Goal: Information Seeking & Learning: Learn about a topic

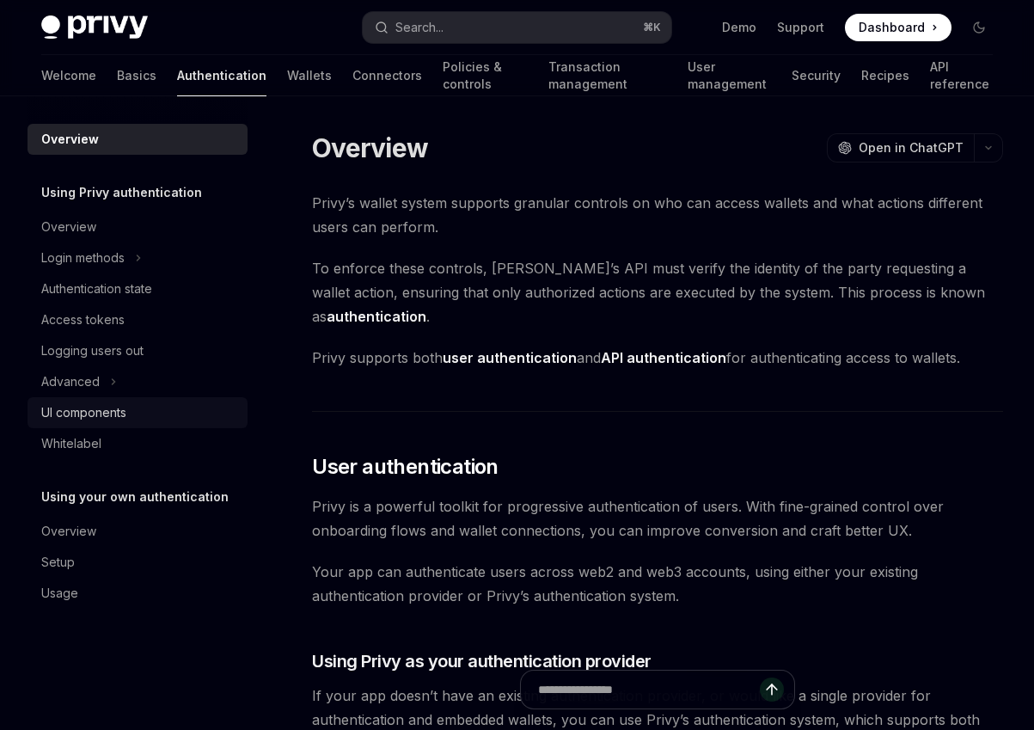
click at [129, 400] on link "UI components" at bounding box center [138, 412] width 220 height 31
type textarea "*"
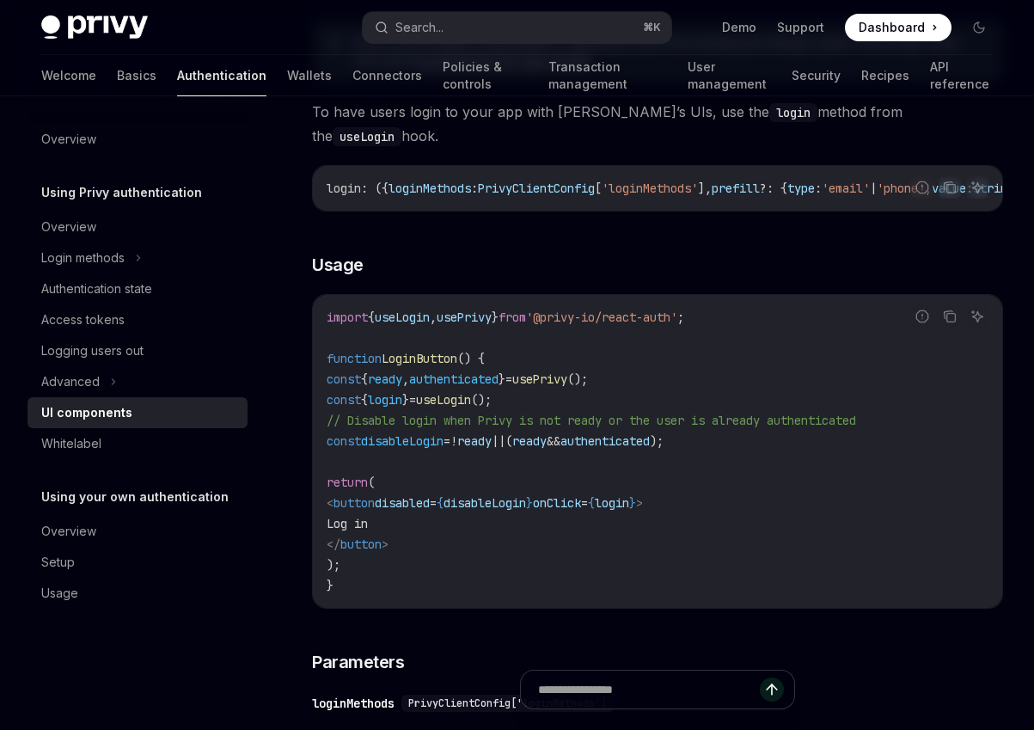
scroll to position [1038, 0]
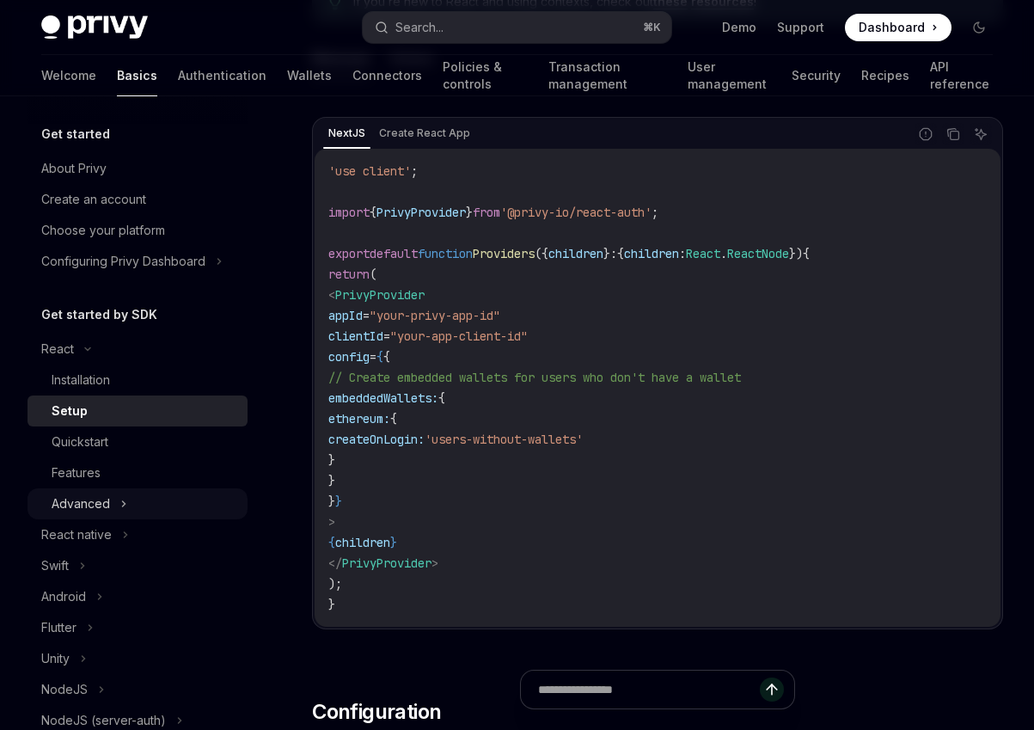
click at [114, 498] on div "Advanced" at bounding box center [138, 503] width 220 height 31
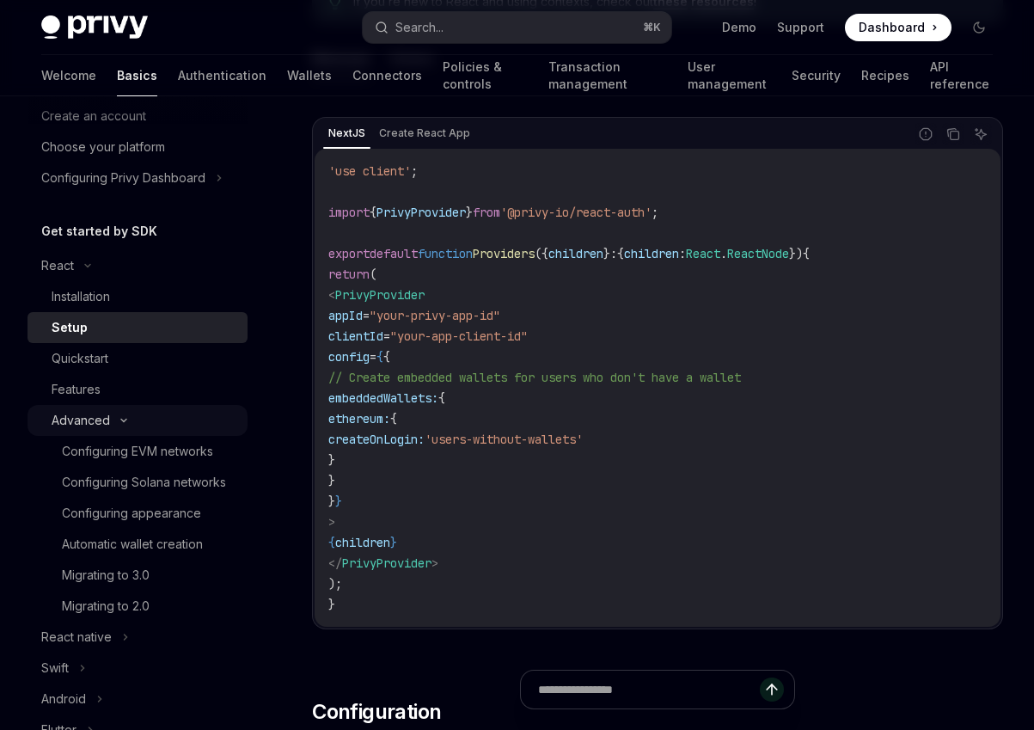
scroll to position [90, 0]
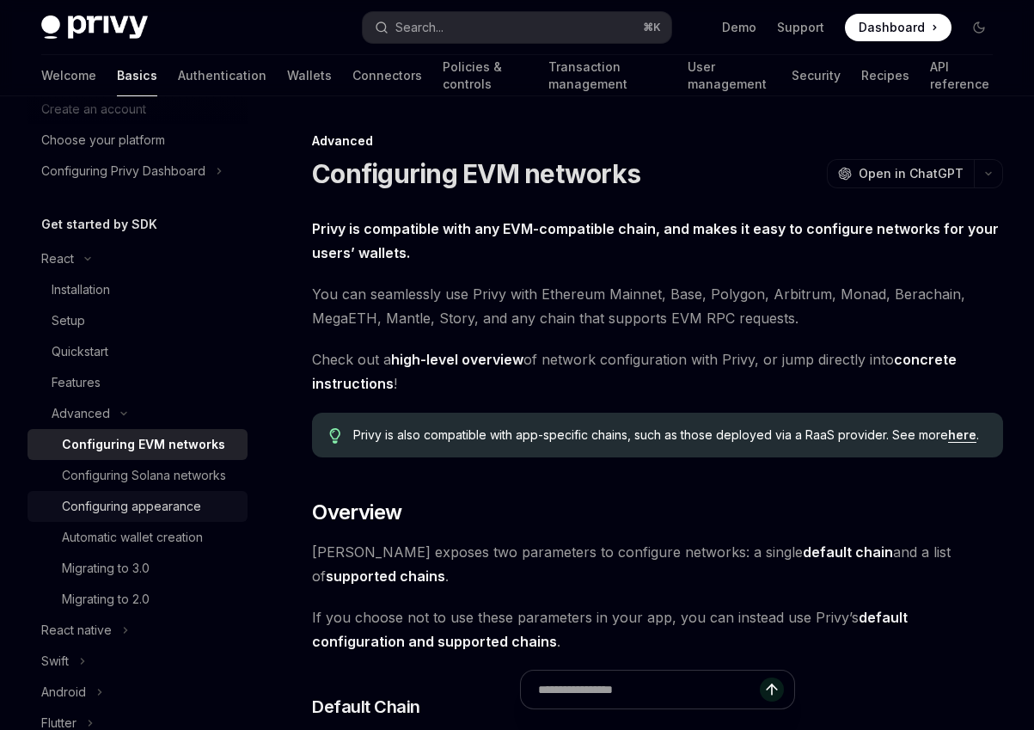
click at [147, 509] on div "Configuring appearance" at bounding box center [131, 506] width 139 height 21
type textarea "*"
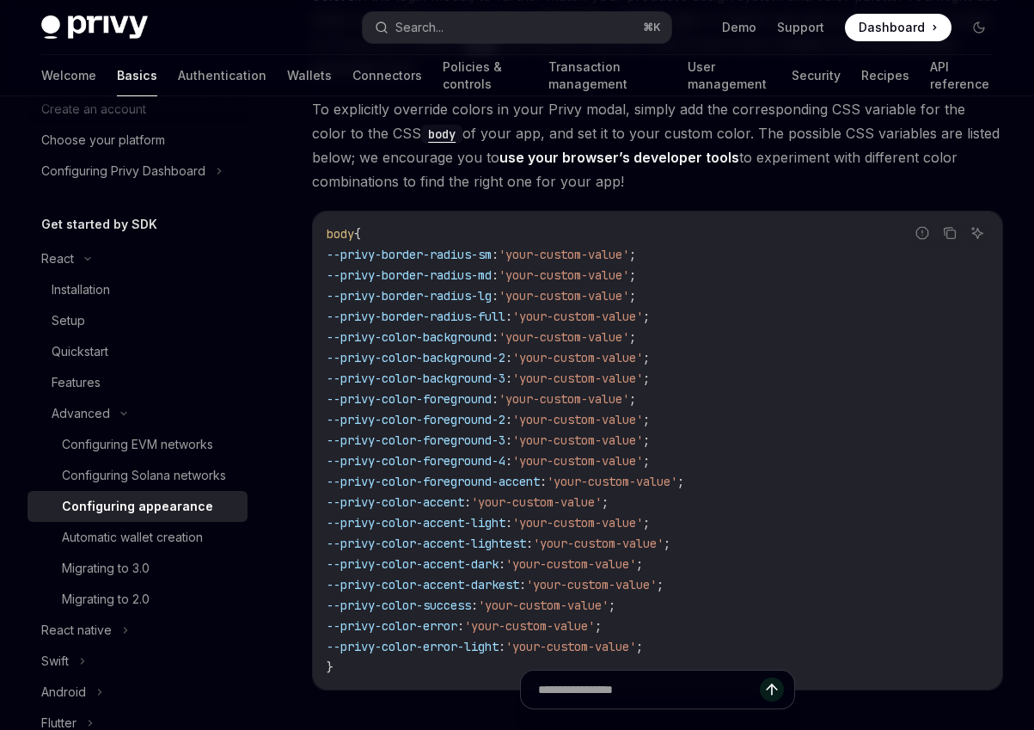
scroll to position [4136, 0]
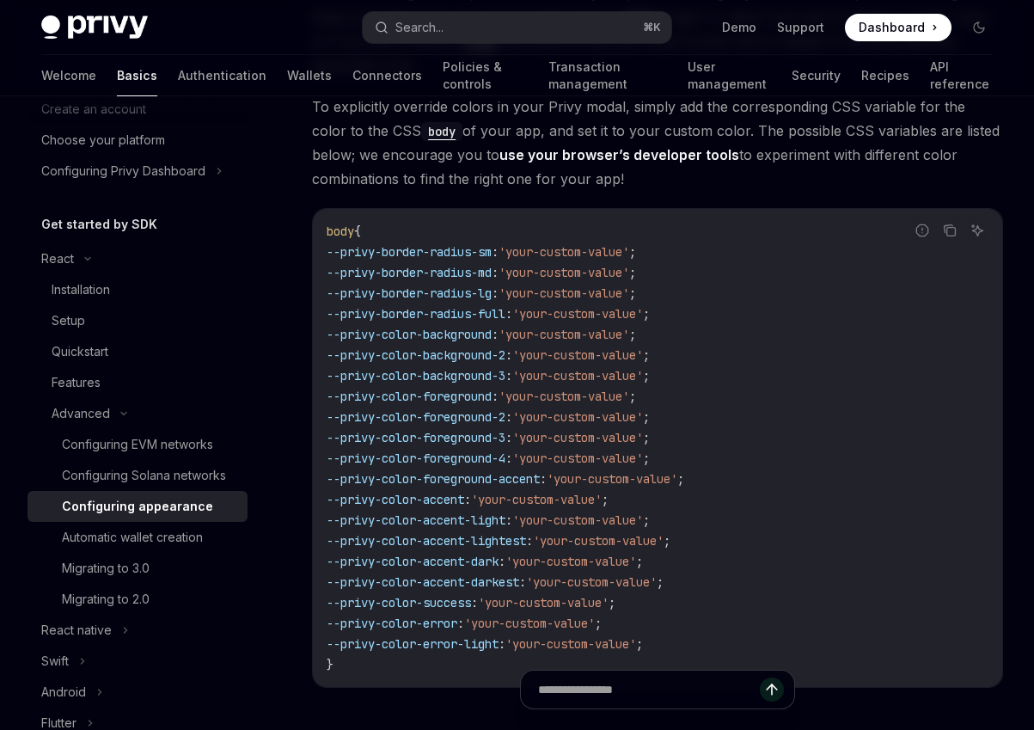
drag, startPoint x: 356, startPoint y: 287, endPoint x: 517, endPoint y: 285, distance: 160.7
click at [517, 327] on span "--privy-color-background : 'your-custom-value' ;" at bounding box center [481, 334] width 309 height 15
copy span "privy-color-background"
click at [399, 595] on span "--privy-color-success" at bounding box center [399, 602] width 144 height 15
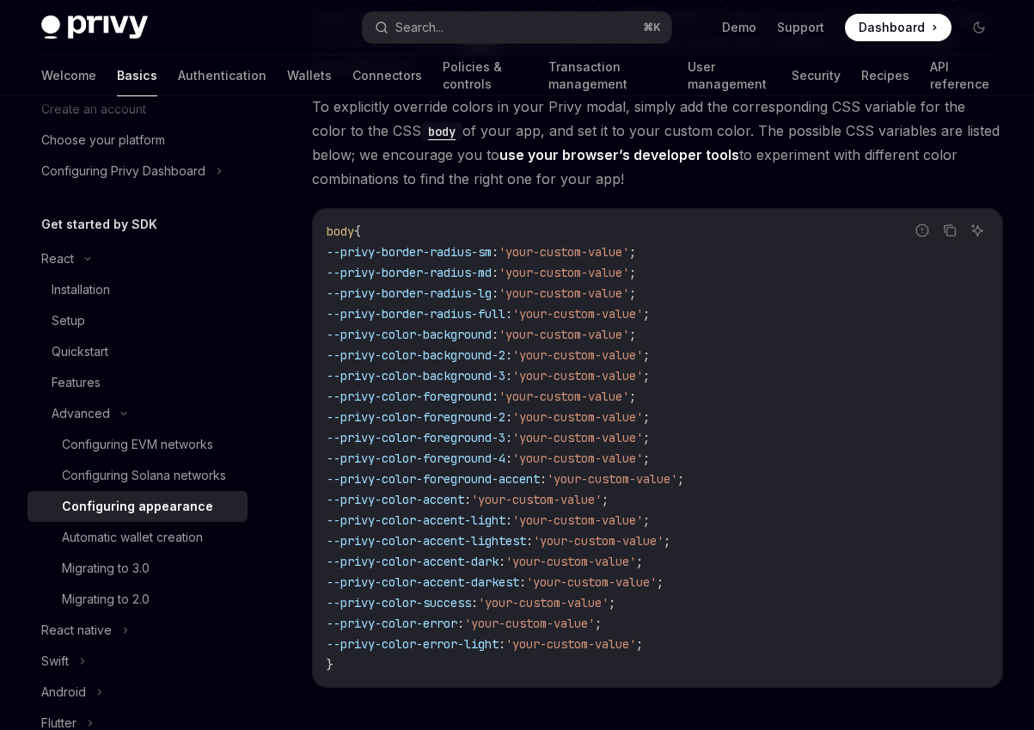
scroll to position [4321, 0]
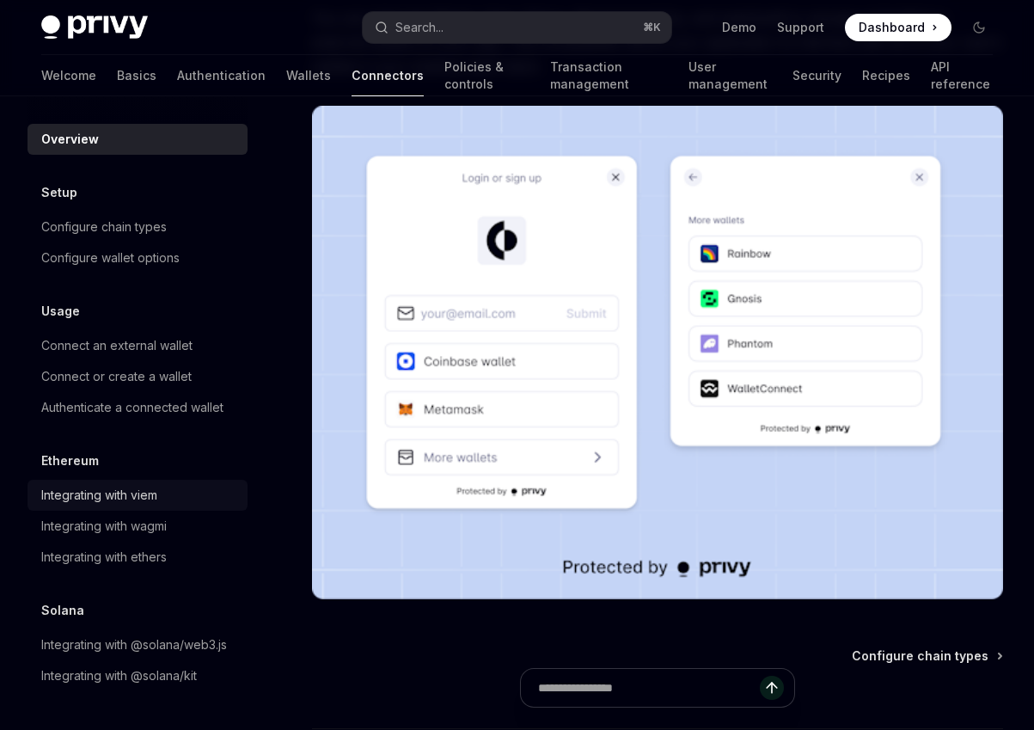
scroll to position [421, 0]
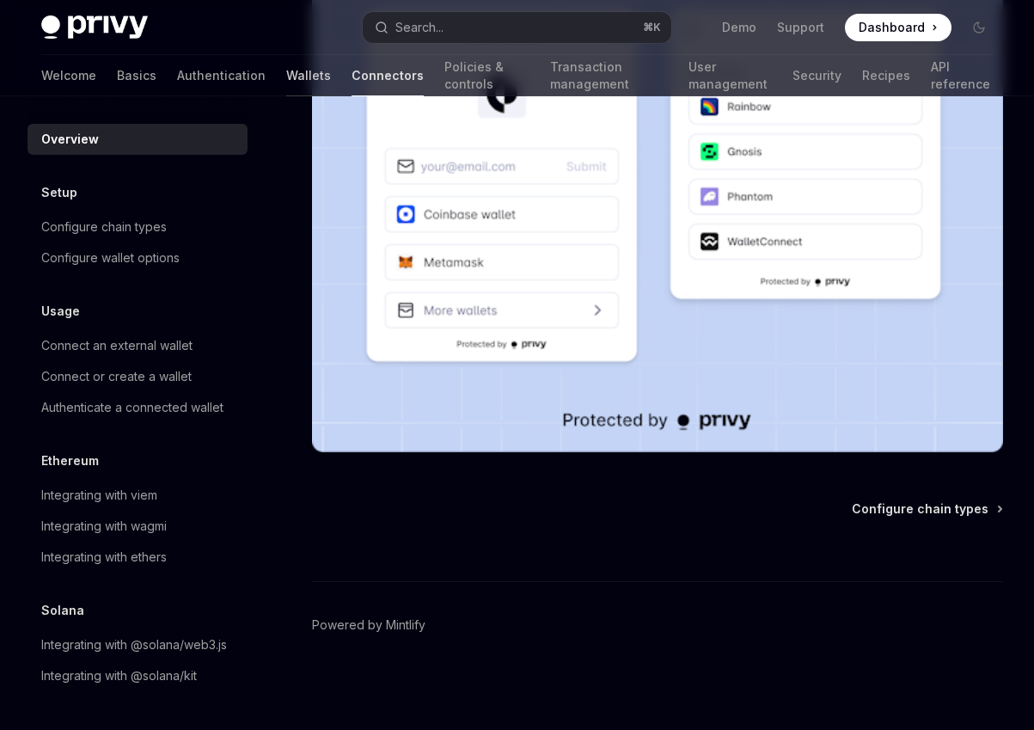
click at [286, 69] on link "Wallets" at bounding box center [308, 75] width 45 height 41
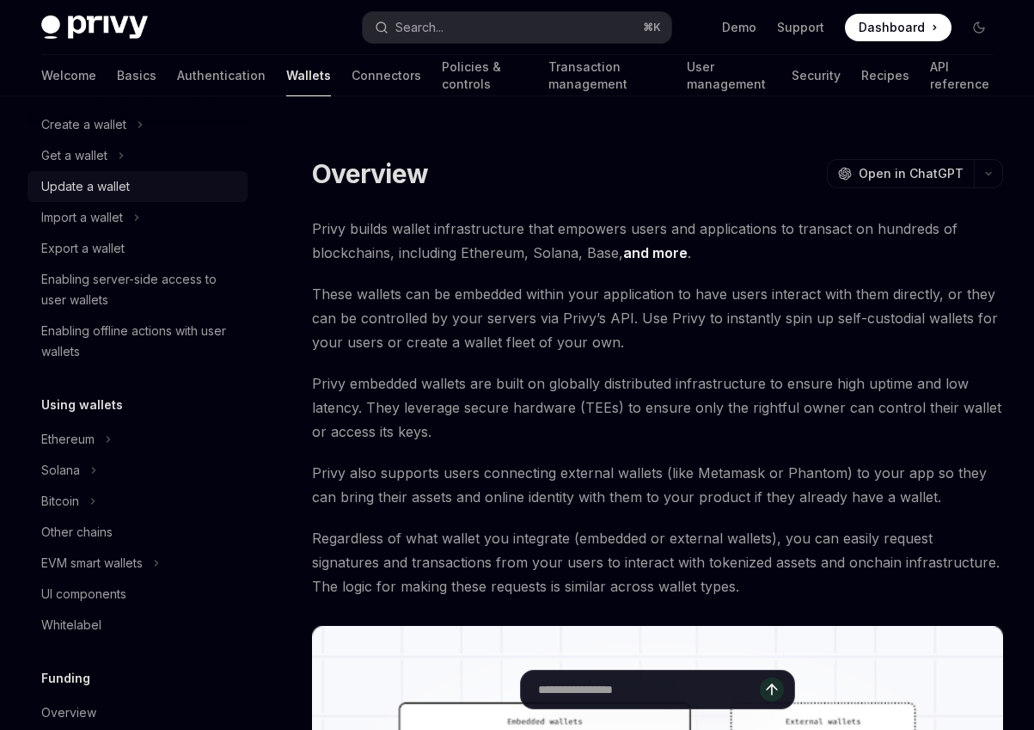
scroll to position [206, 0]
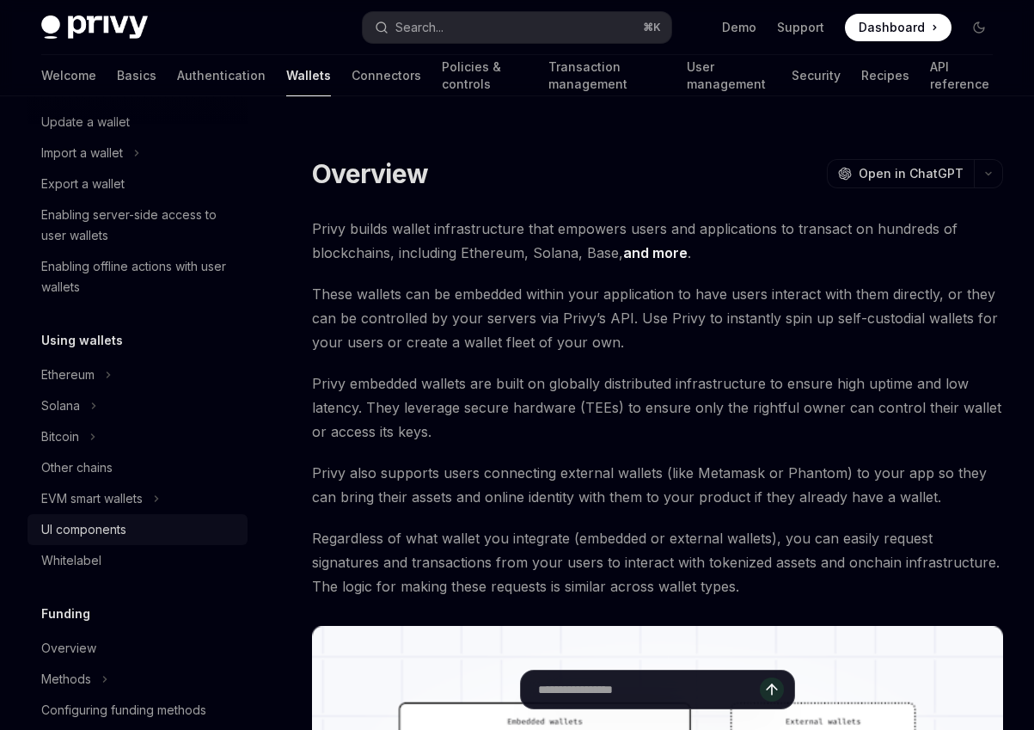
click at [90, 530] on div "UI components" at bounding box center [83, 529] width 85 height 21
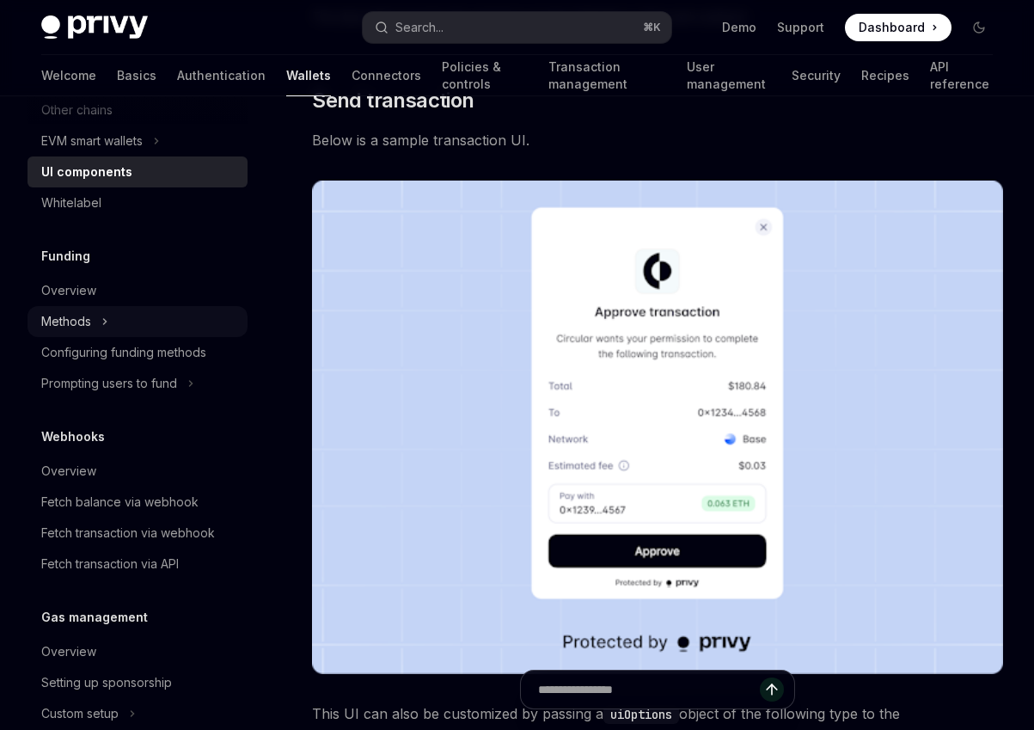
scroll to position [633, 0]
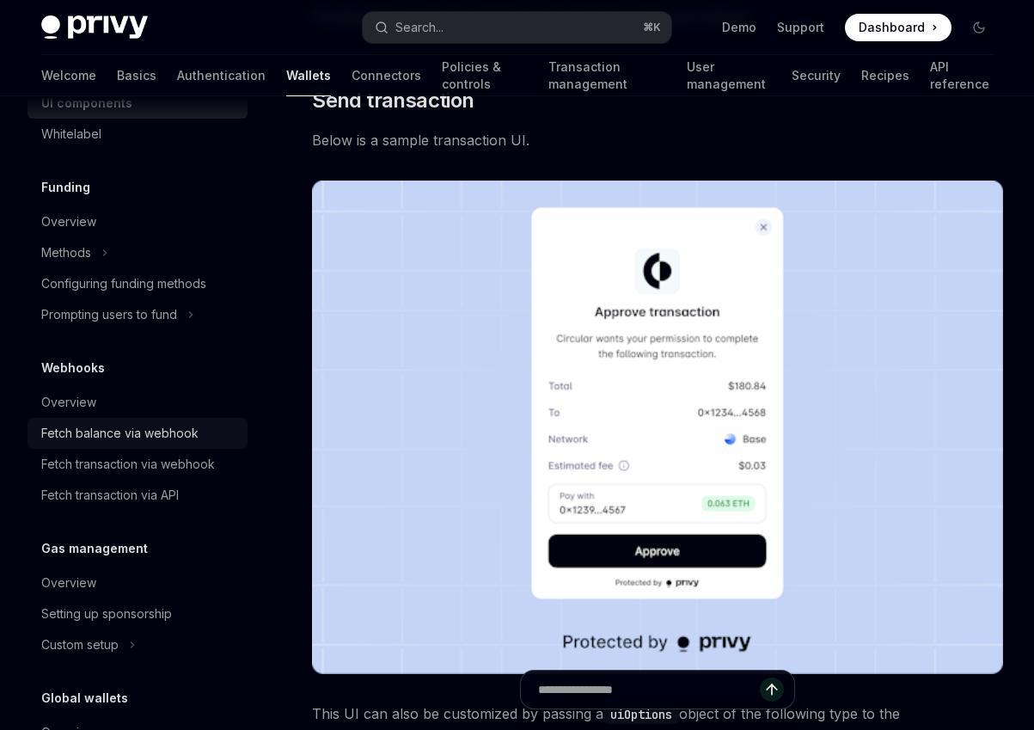
click at [130, 430] on div "Fetch balance via webhook" at bounding box center [119, 433] width 157 height 21
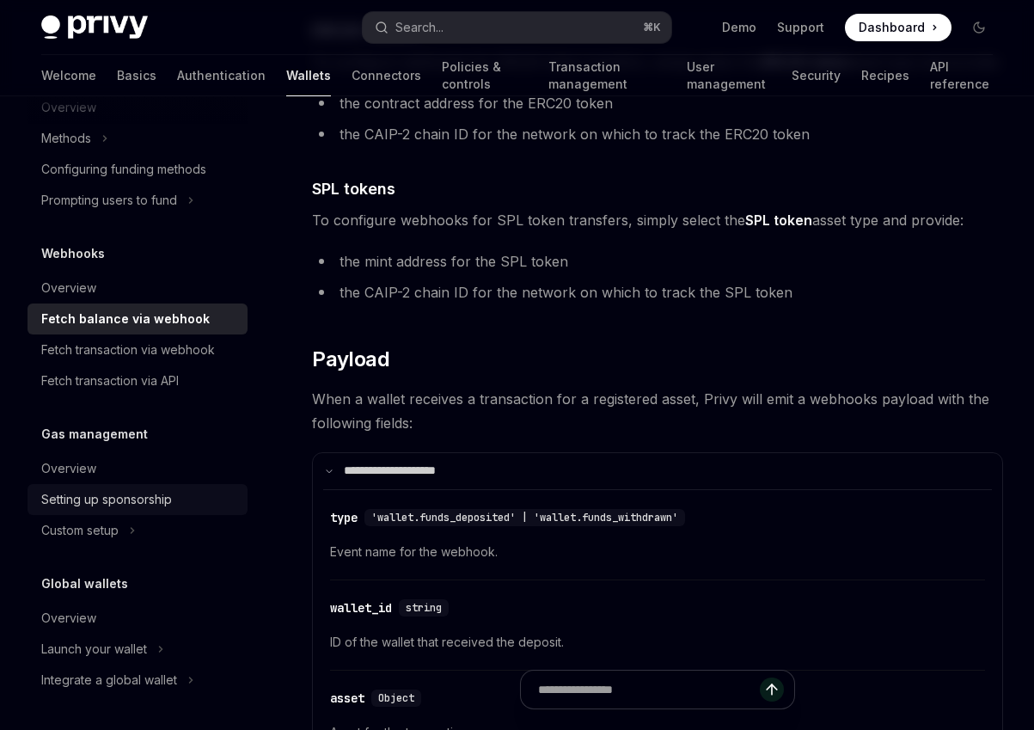
scroll to position [1183, 0]
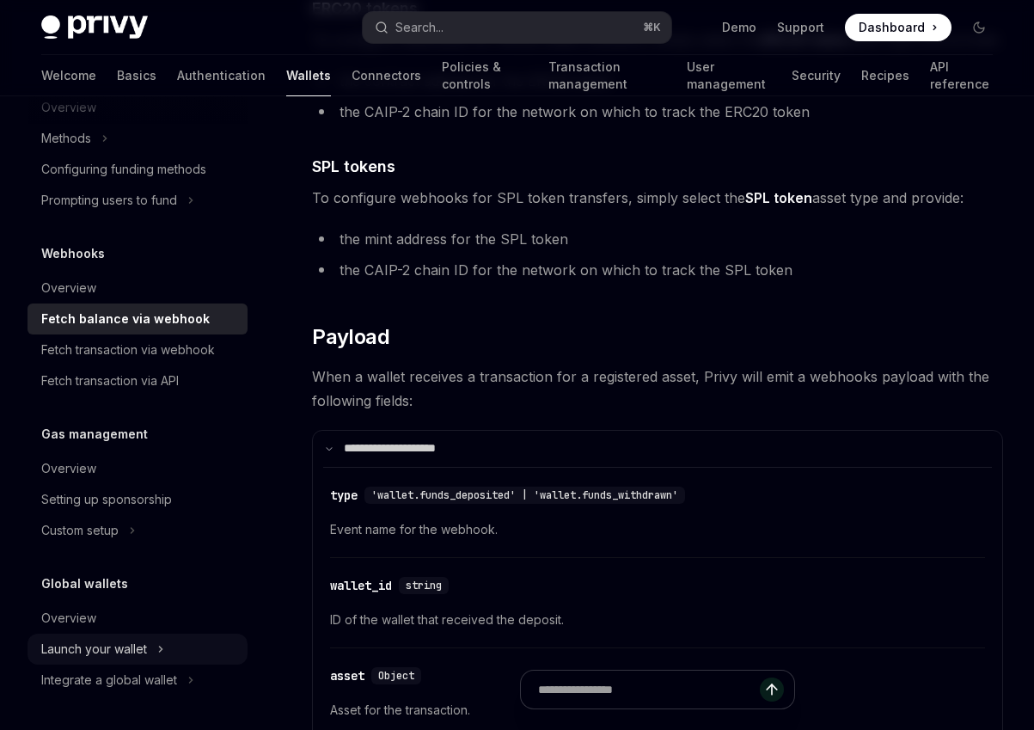
click at [130, 649] on div "Launch your wallet" at bounding box center [94, 649] width 106 height 21
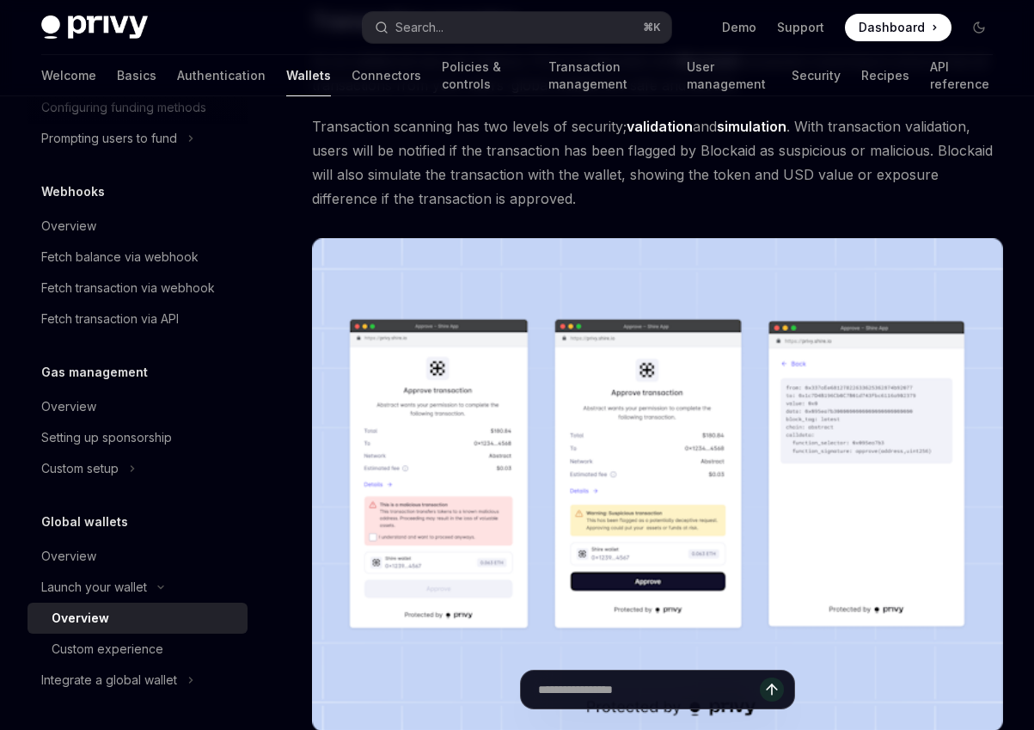
scroll to position [788, 0]
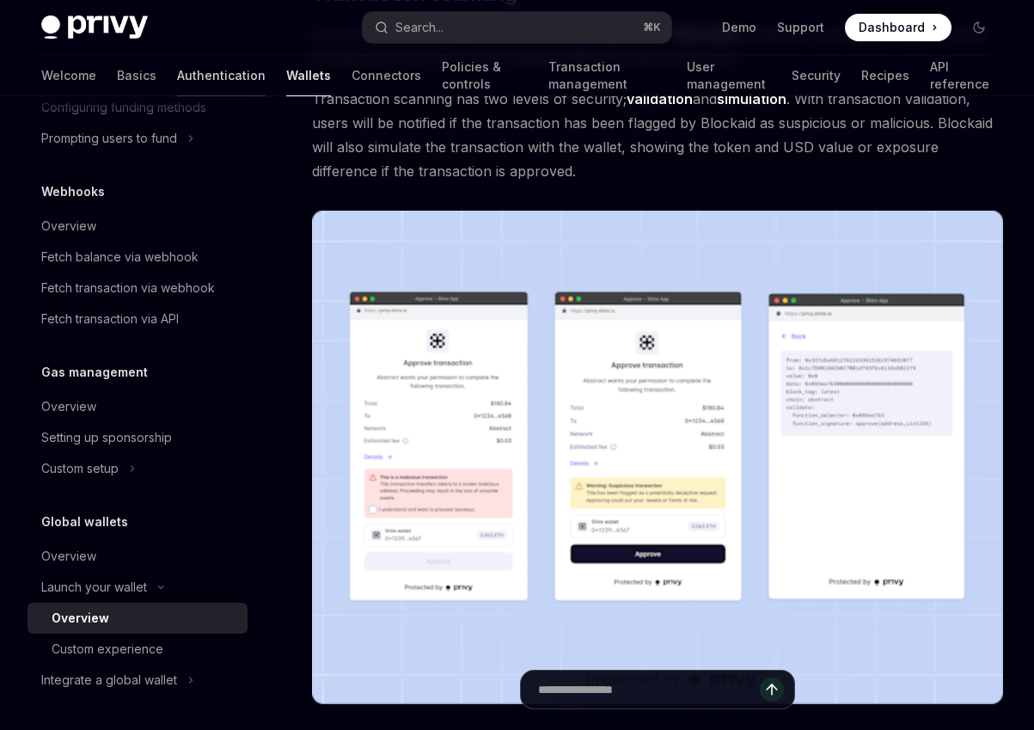
click at [177, 64] on link "Authentication" at bounding box center [221, 75] width 89 height 41
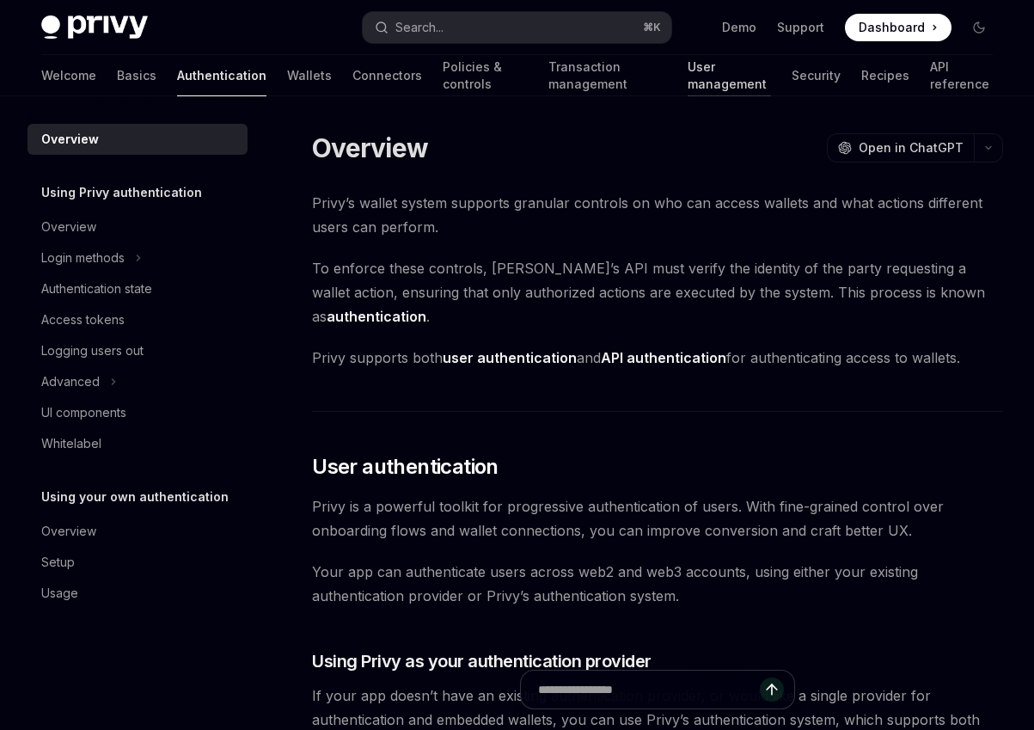
click at [688, 82] on link "User management" at bounding box center [730, 75] width 84 height 41
type textarea "*"
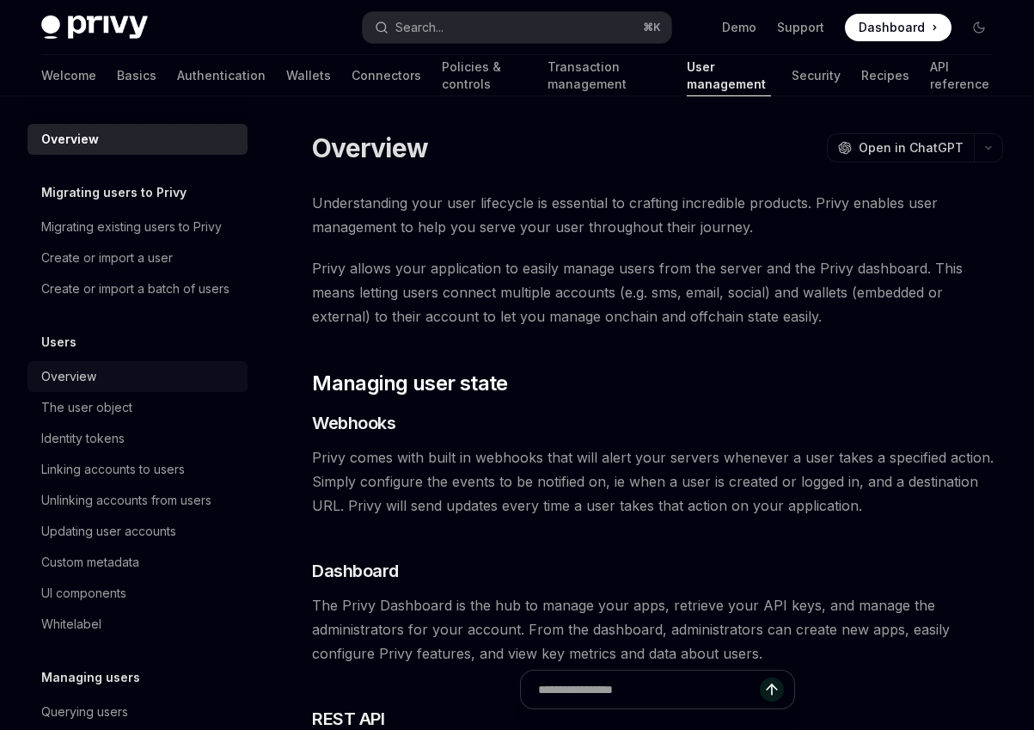
scroll to position [243, 0]
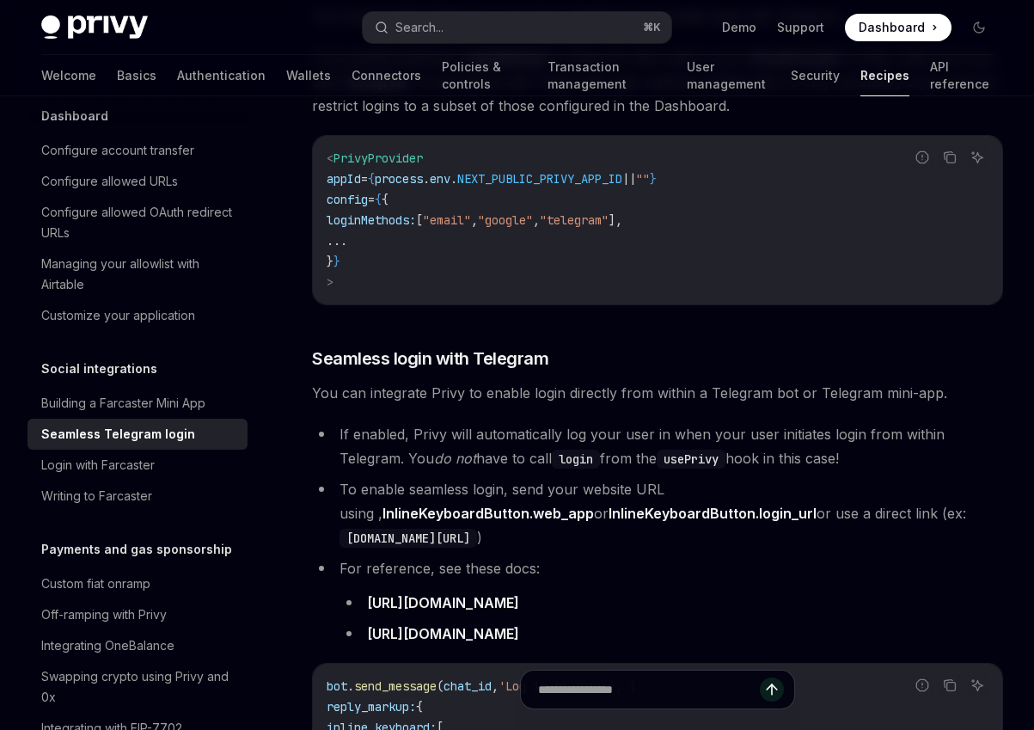
scroll to position [1311, 0]
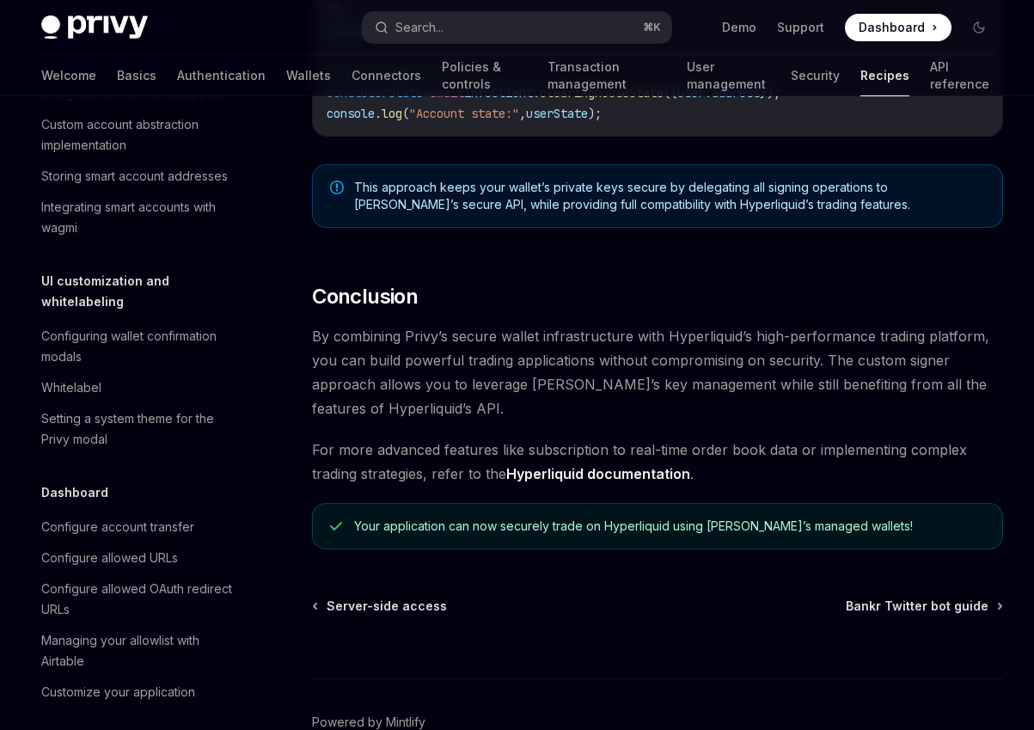
scroll to position [3360, 0]
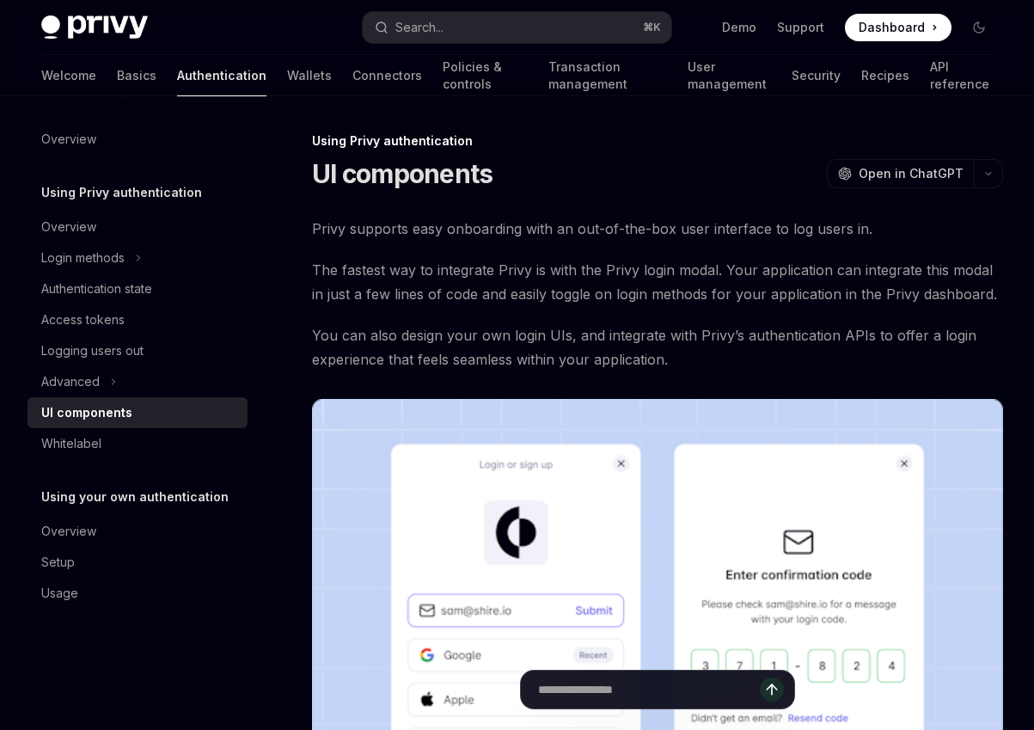
scroll to position [762, 0]
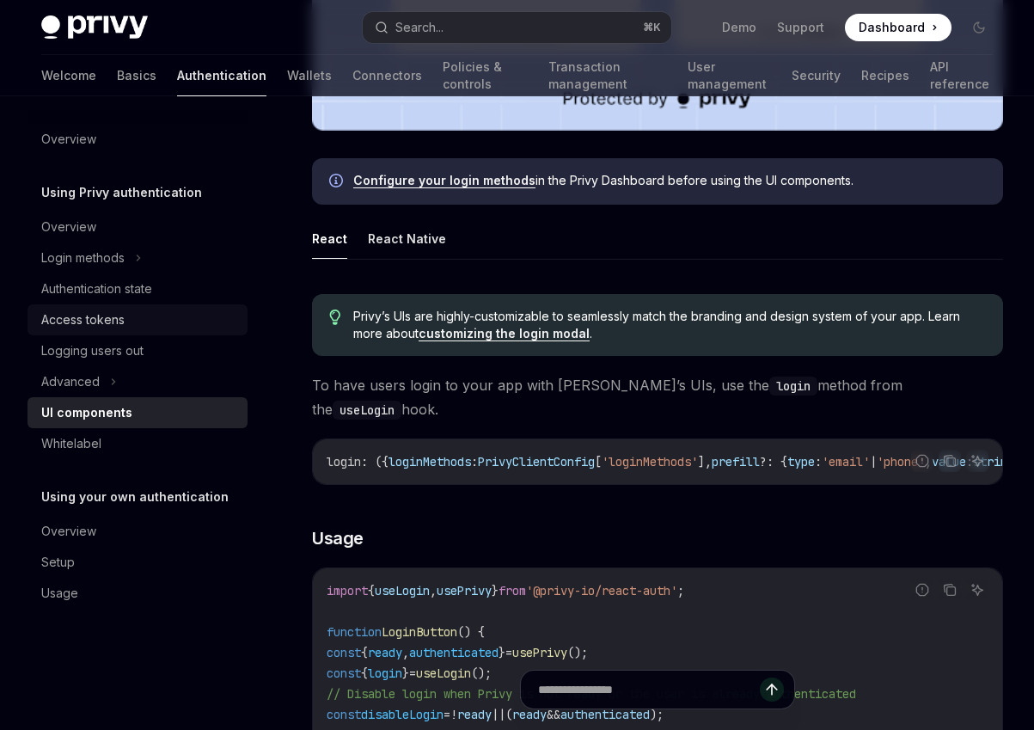
click at [133, 329] on div "Access tokens" at bounding box center [139, 319] width 196 height 21
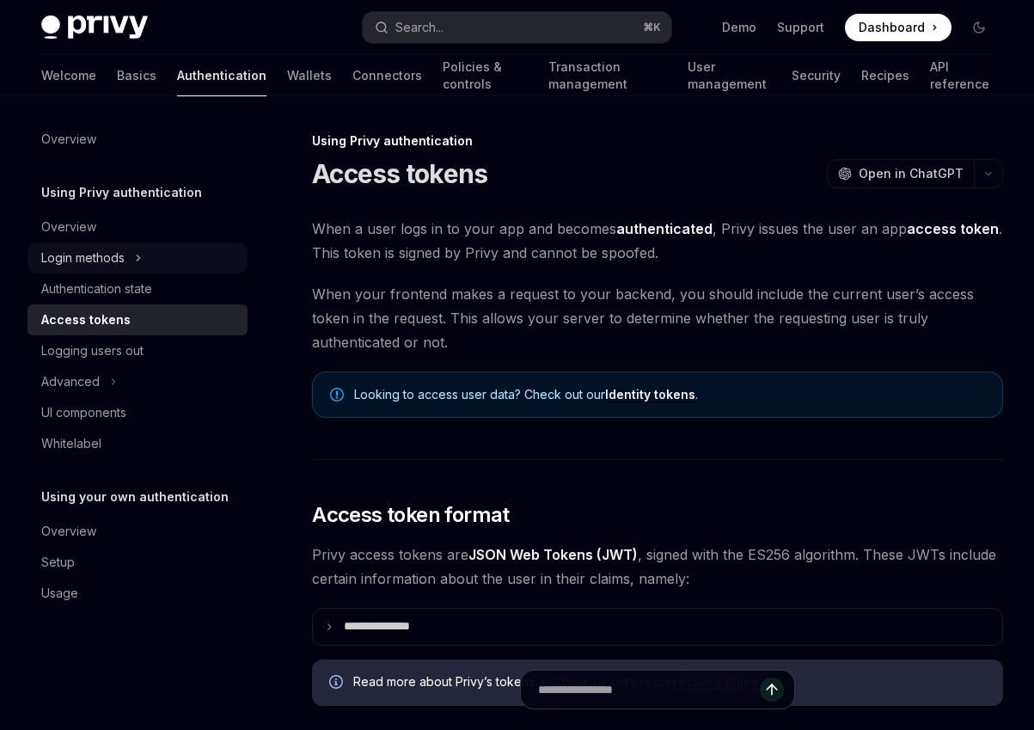
click at [146, 270] on div "Login methods" at bounding box center [138, 257] width 220 height 31
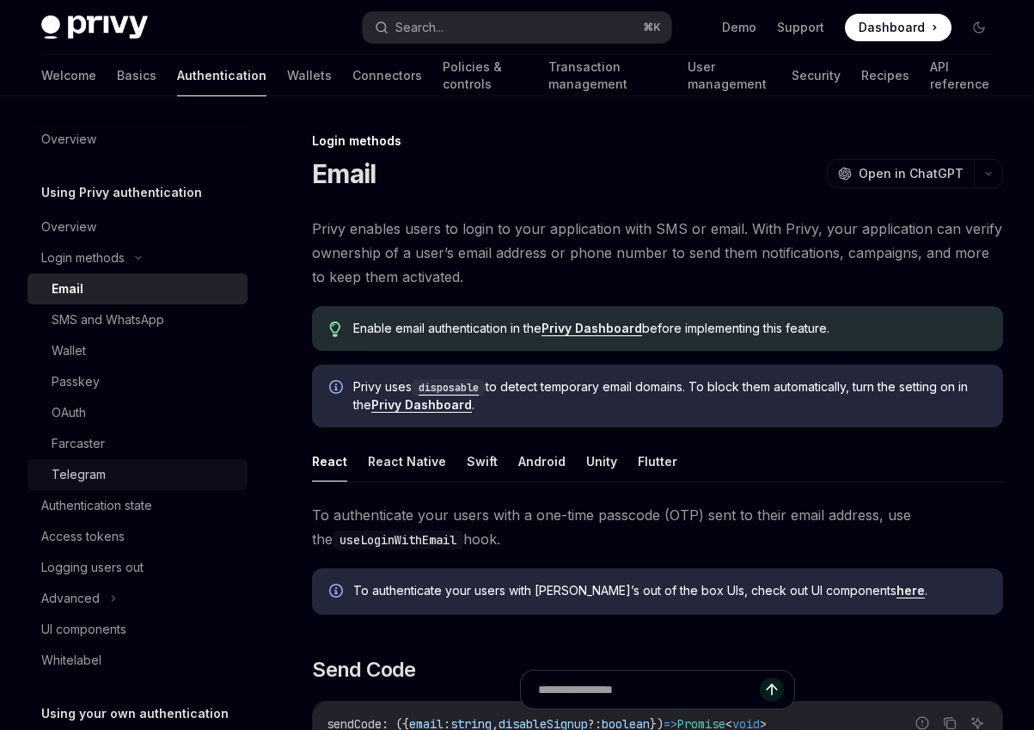
click at [117, 480] on div "Telegram" at bounding box center [145, 474] width 186 height 21
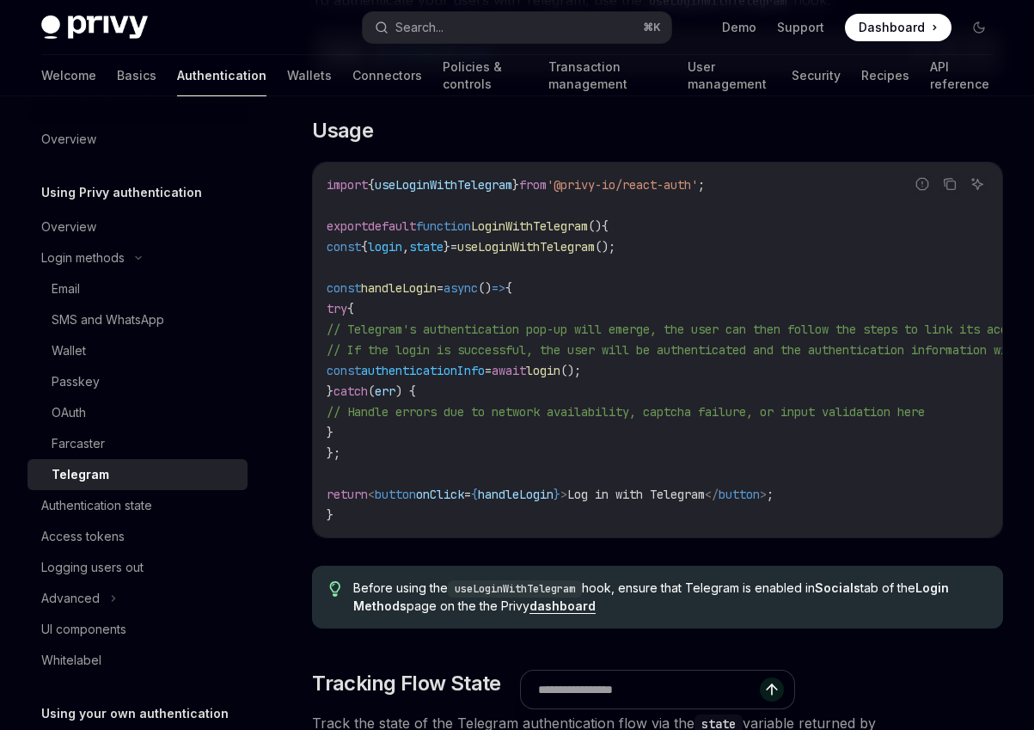
scroll to position [614, 0]
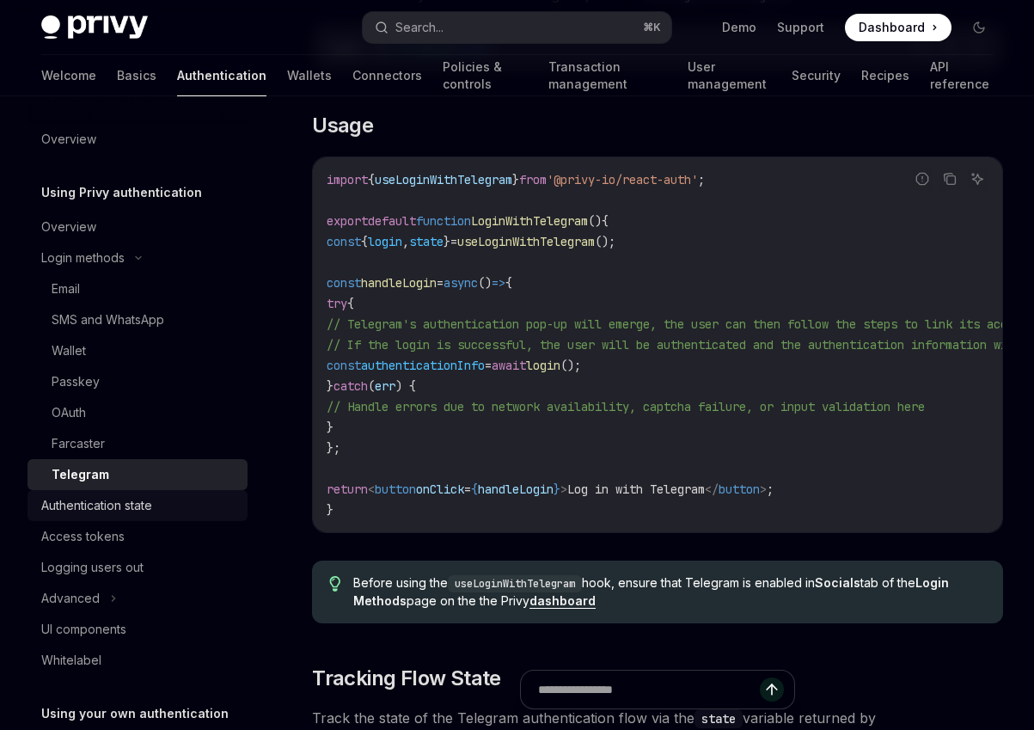
click at [166, 505] on div "Authentication state" at bounding box center [139, 505] width 196 height 21
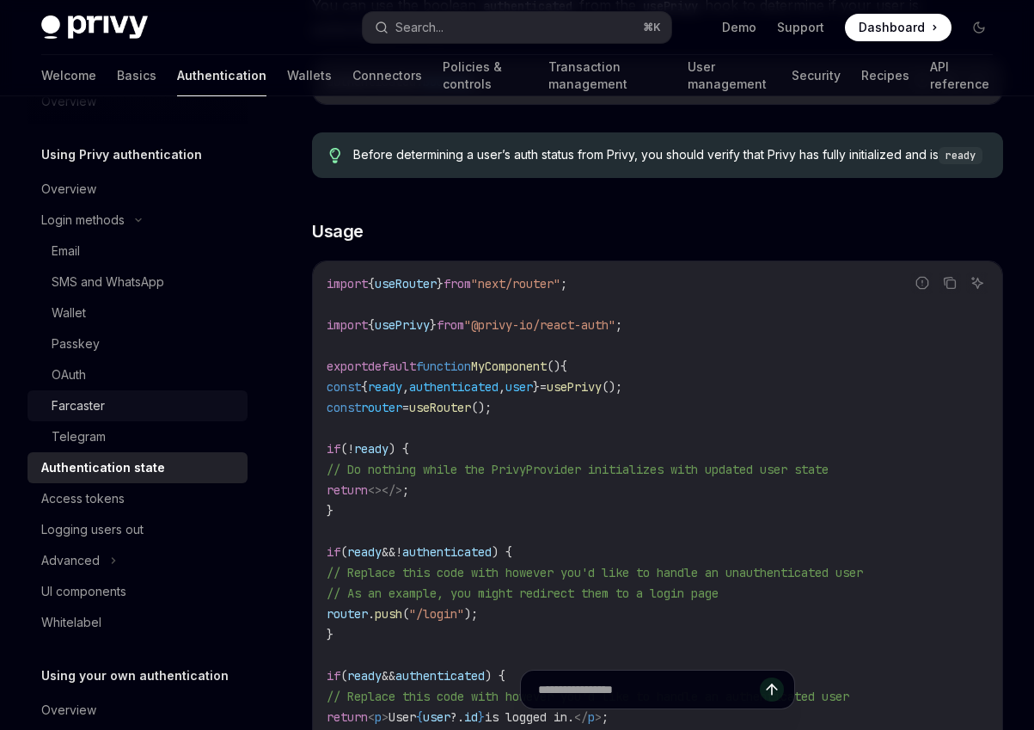
scroll to position [113, 0]
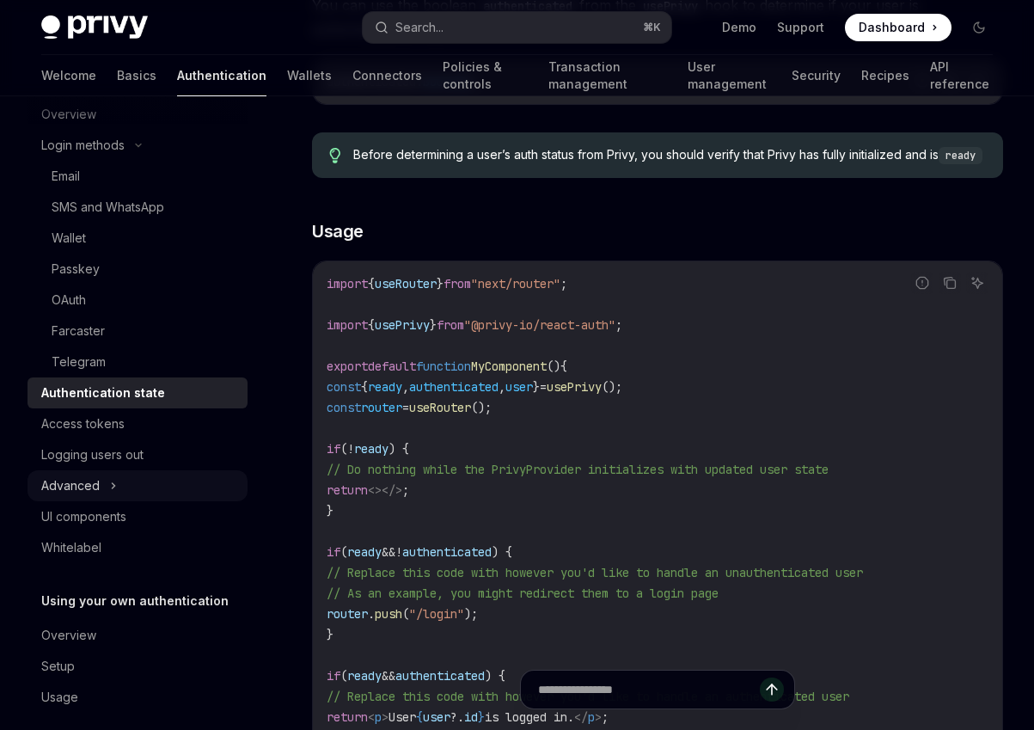
click at [101, 476] on div "Advanced" at bounding box center [138, 485] width 220 height 31
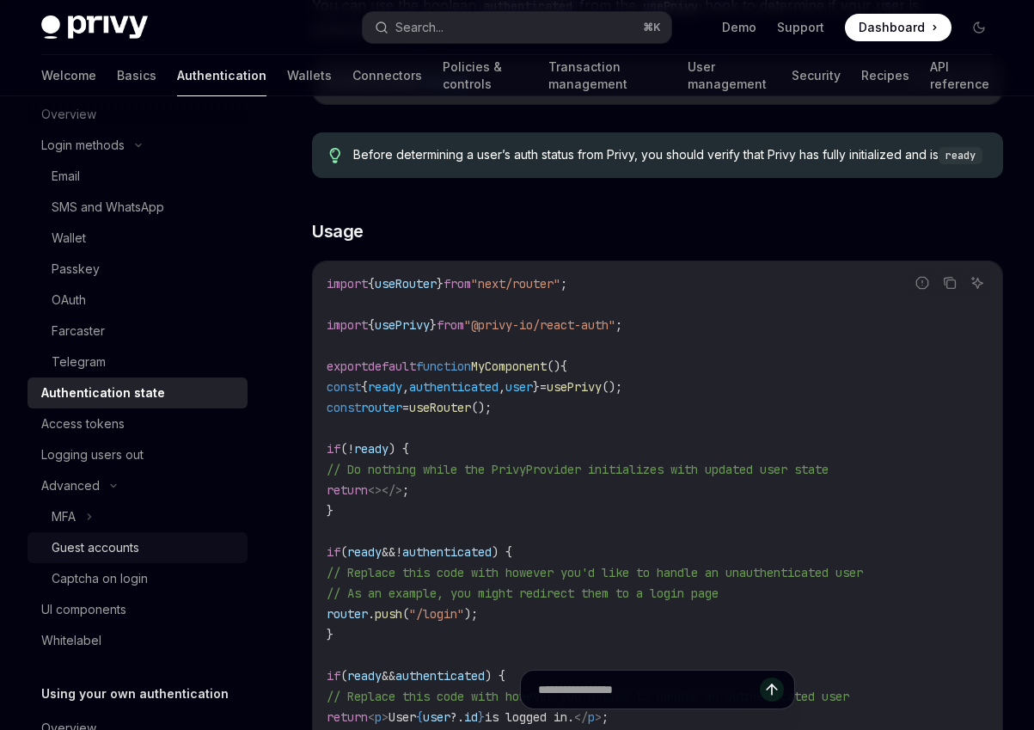
click at [117, 540] on div "Guest accounts" at bounding box center [96, 547] width 88 height 21
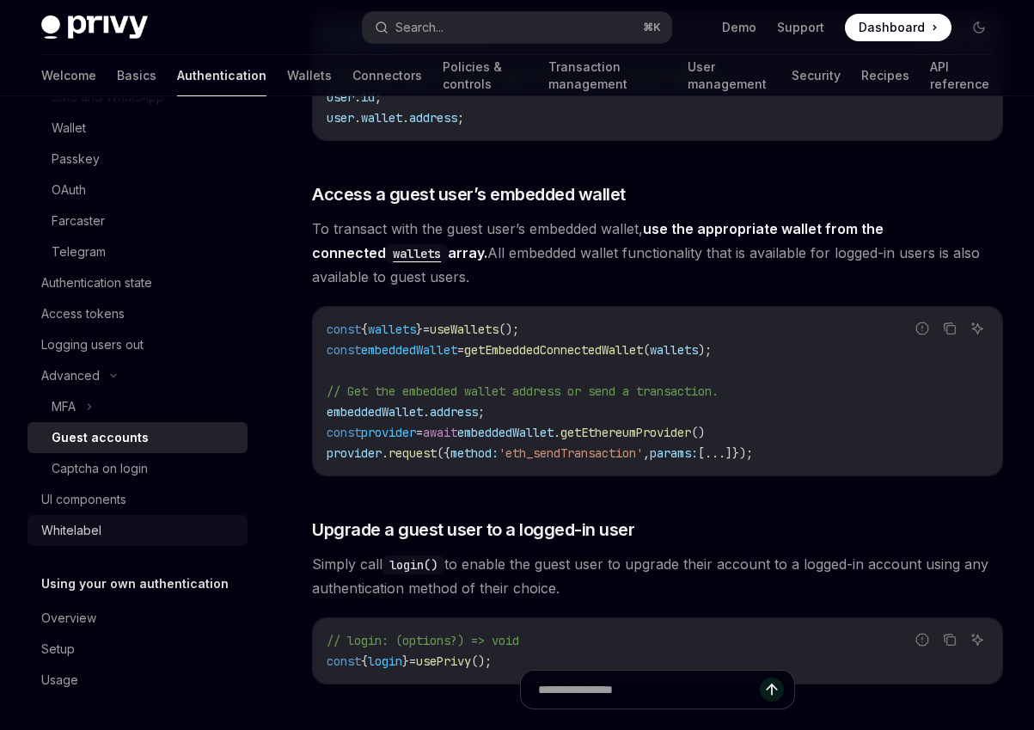
scroll to position [2195, 0]
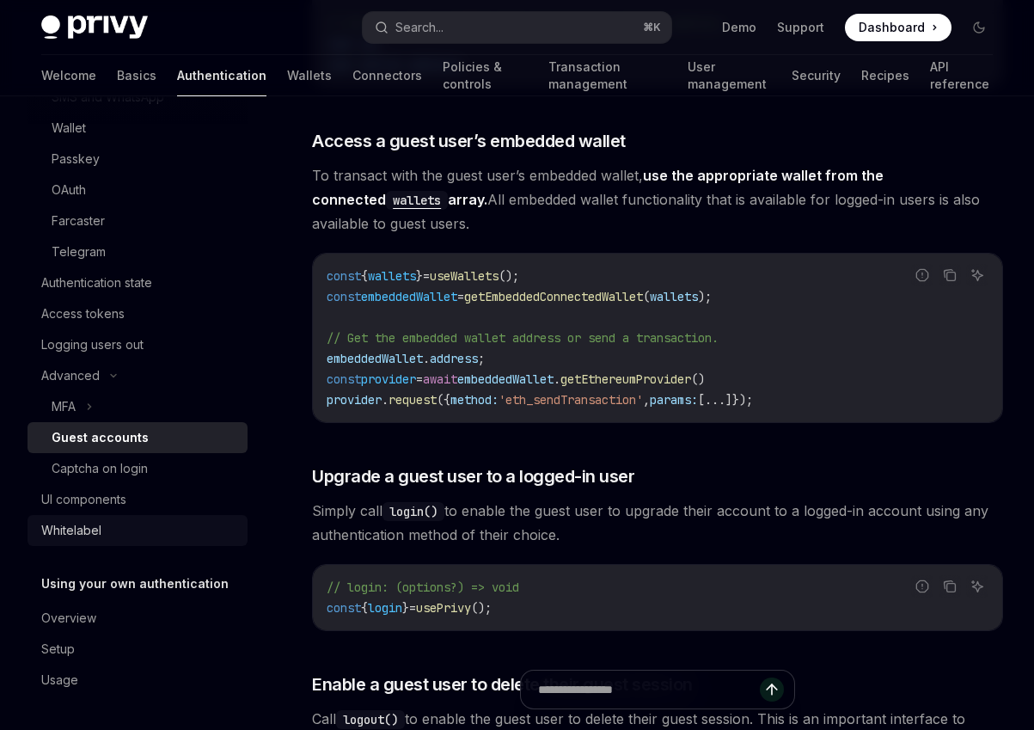
click at [83, 517] on link "Whitelabel" at bounding box center [138, 530] width 220 height 31
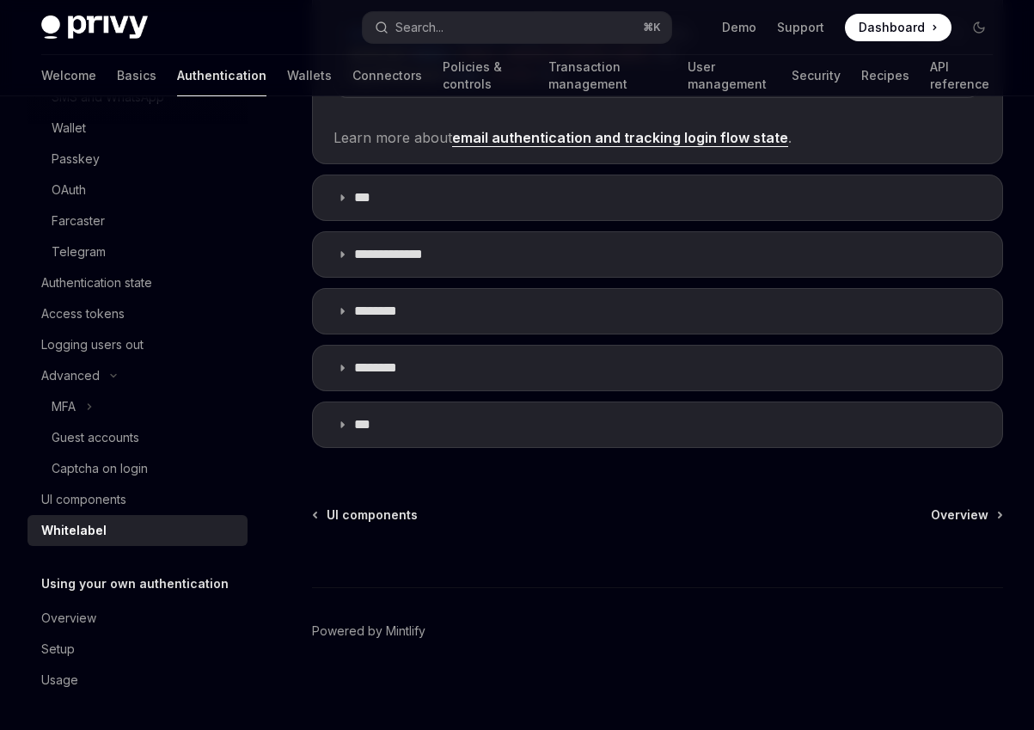
scroll to position [645, 0]
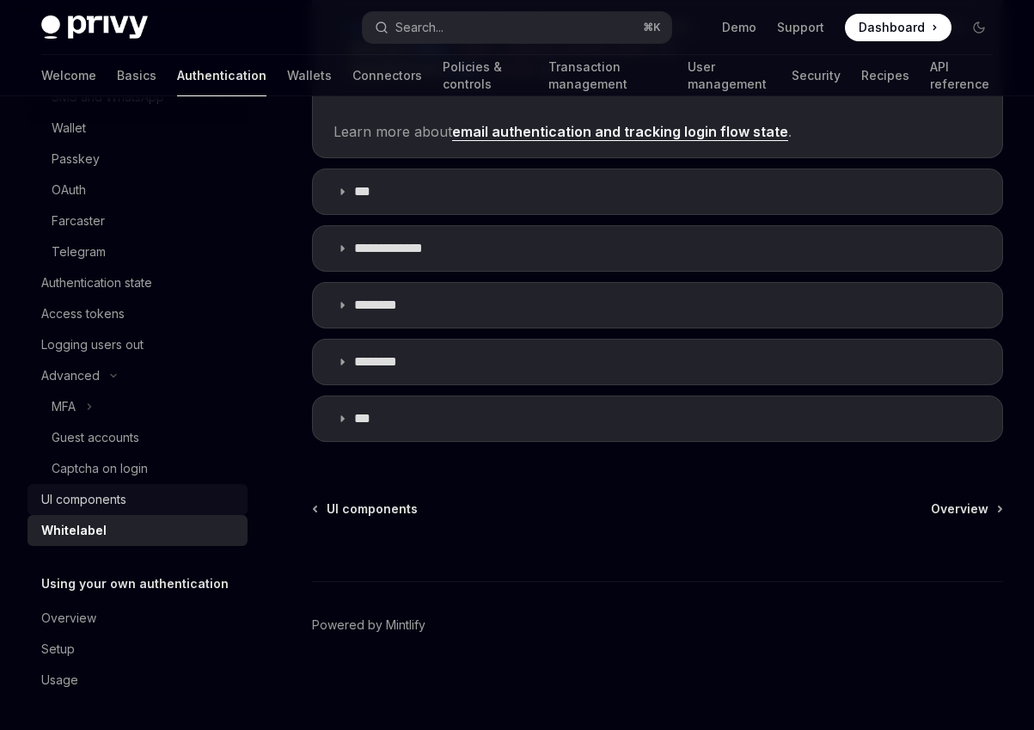
click at [95, 500] on div "UI components" at bounding box center [83, 499] width 85 height 21
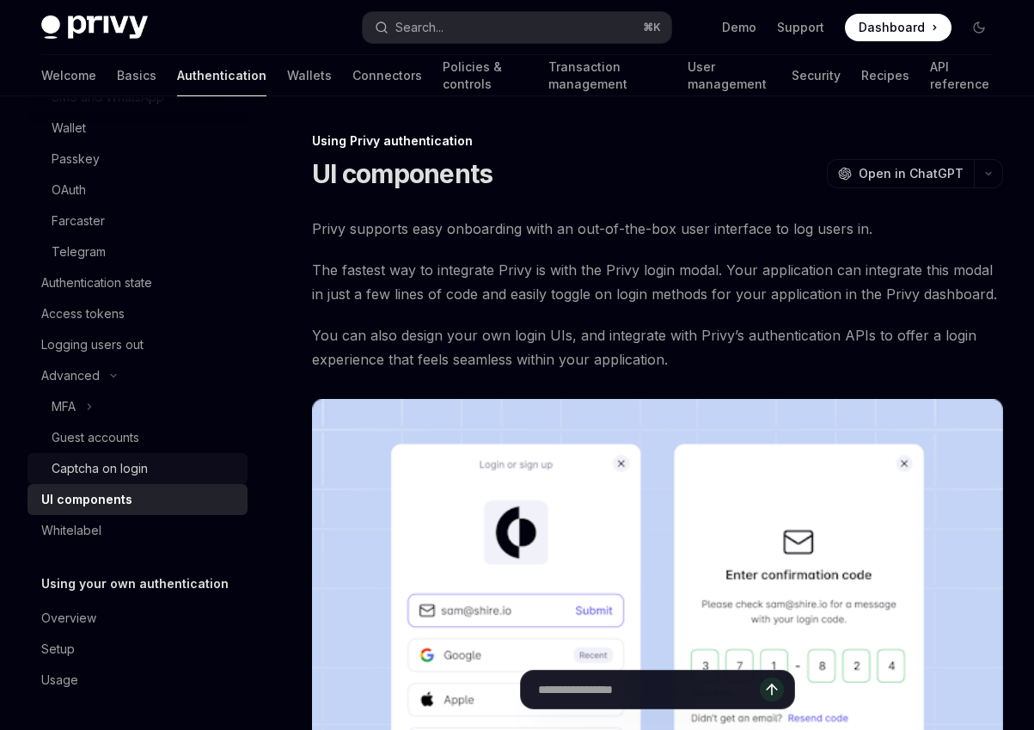
click at [151, 460] on div "Captcha on login" at bounding box center [145, 468] width 186 height 21
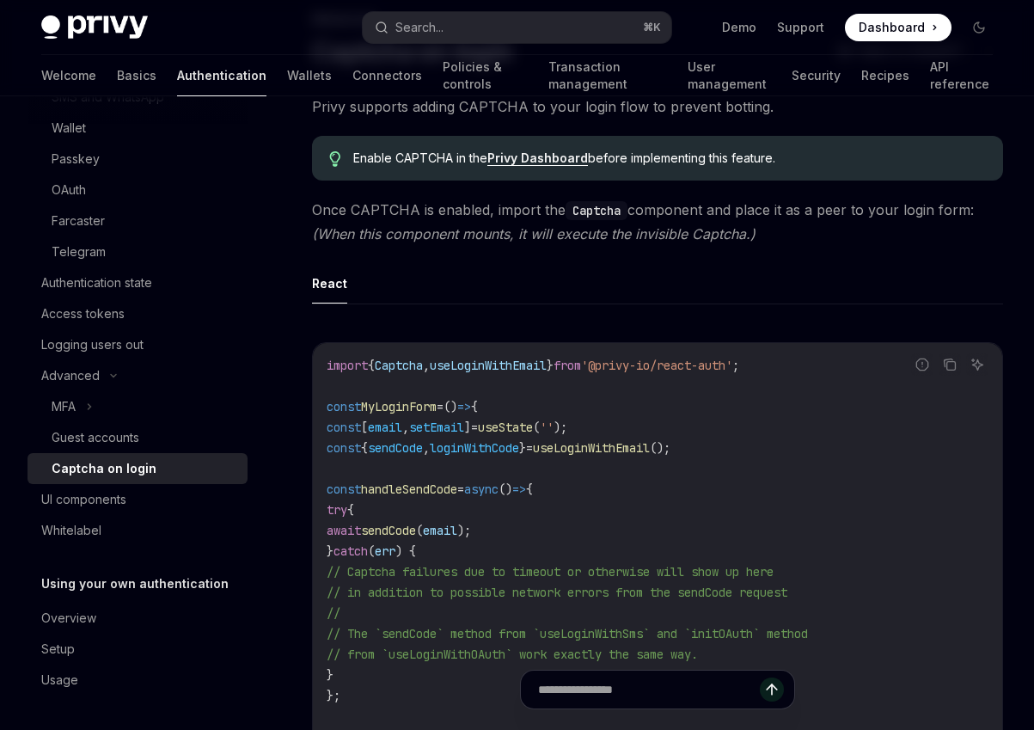
scroll to position [78, 0]
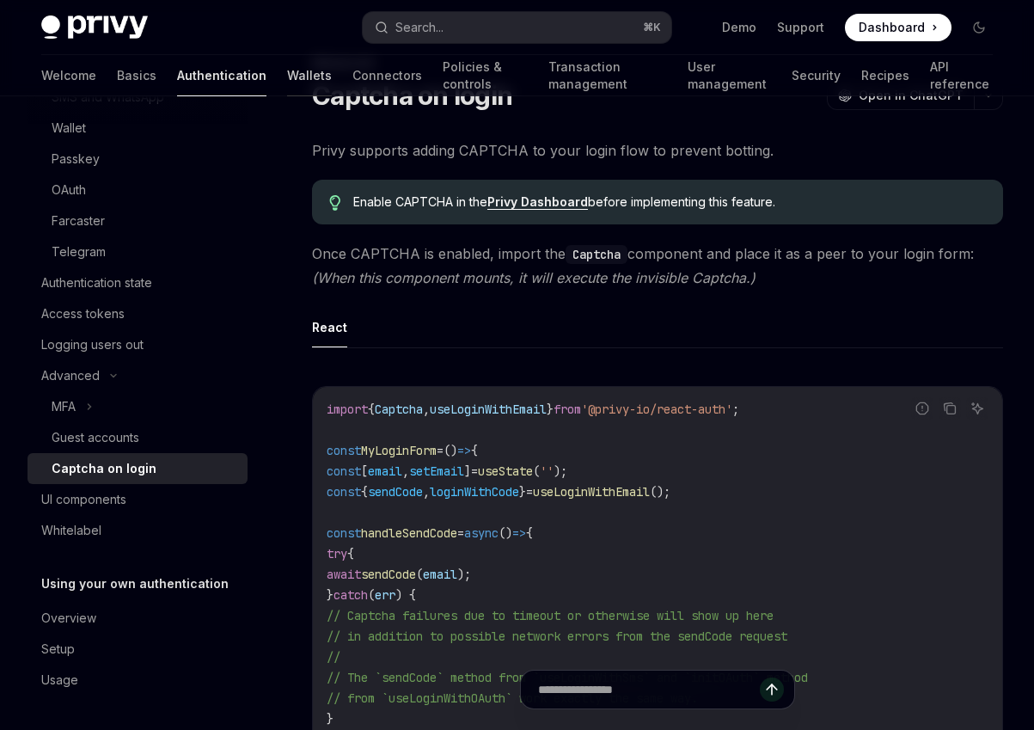
click at [287, 70] on link "Wallets" at bounding box center [309, 75] width 45 height 41
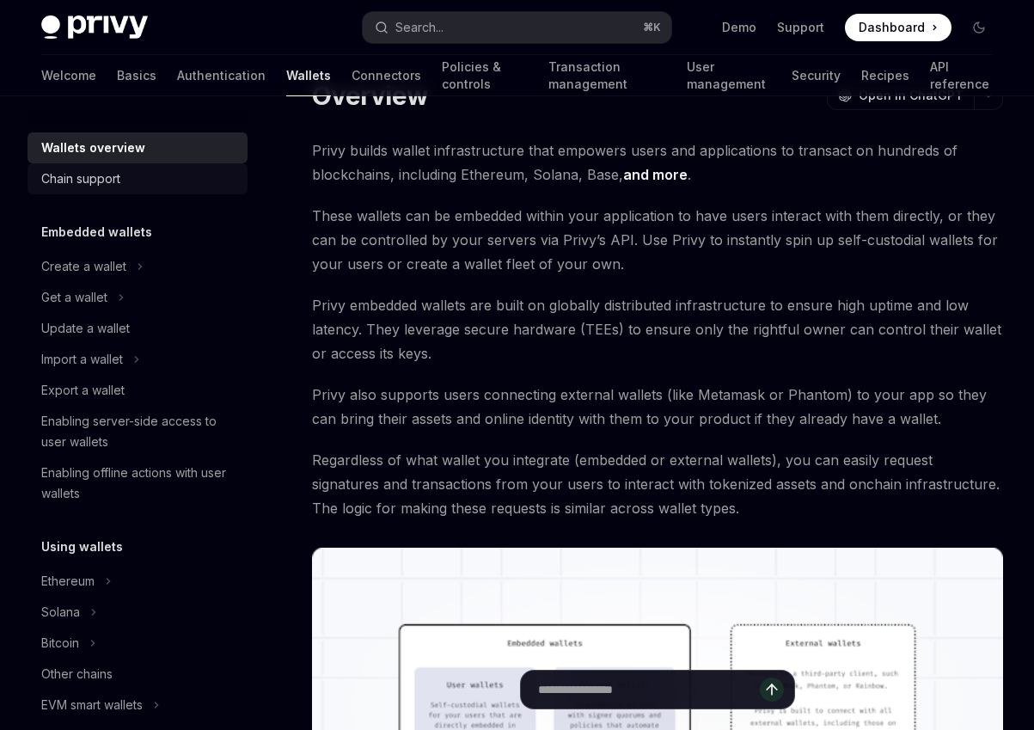
click at [129, 185] on div "Chain support" at bounding box center [139, 178] width 196 height 21
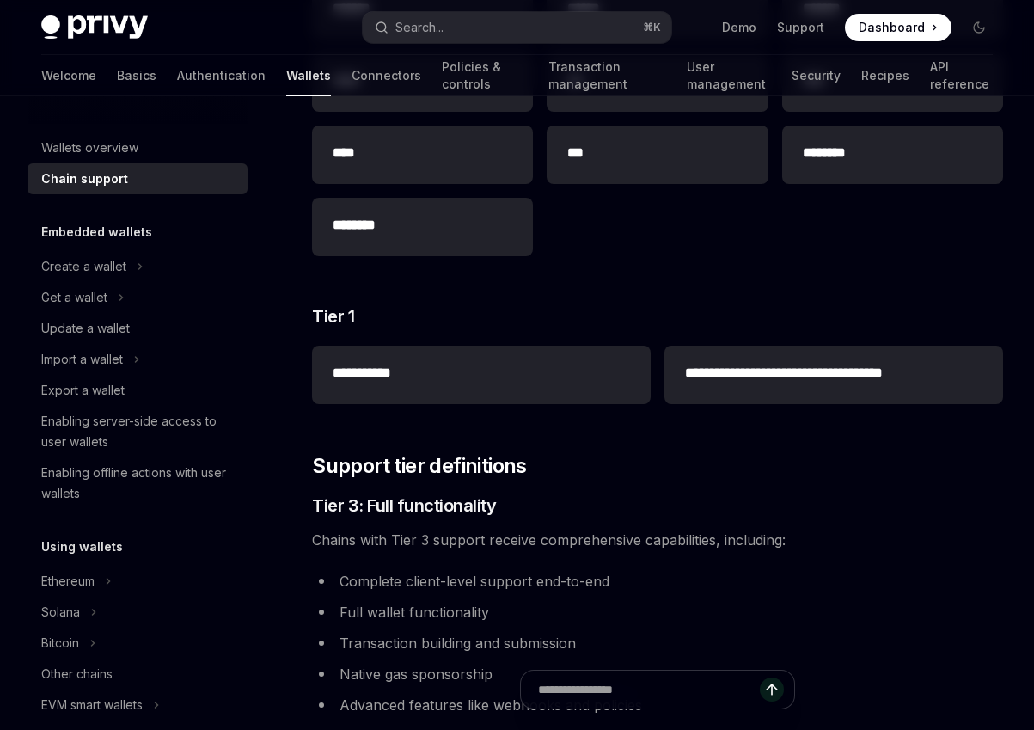
scroll to position [621, 0]
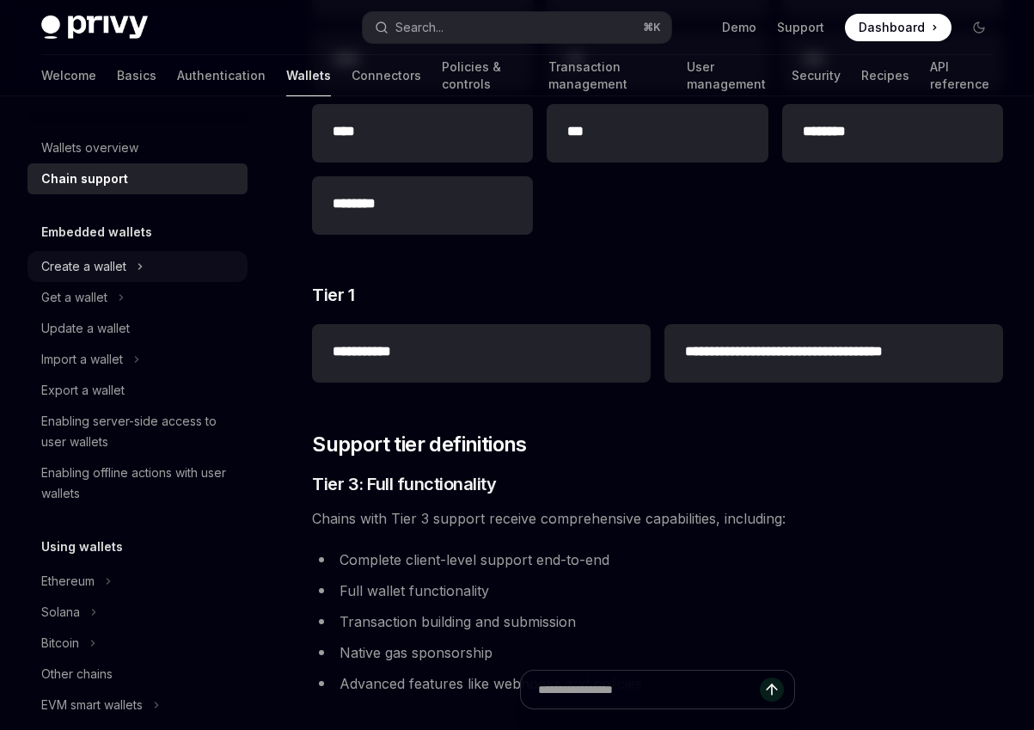
click at [124, 274] on div "Create a wallet" at bounding box center [83, 266] width 85 height 21
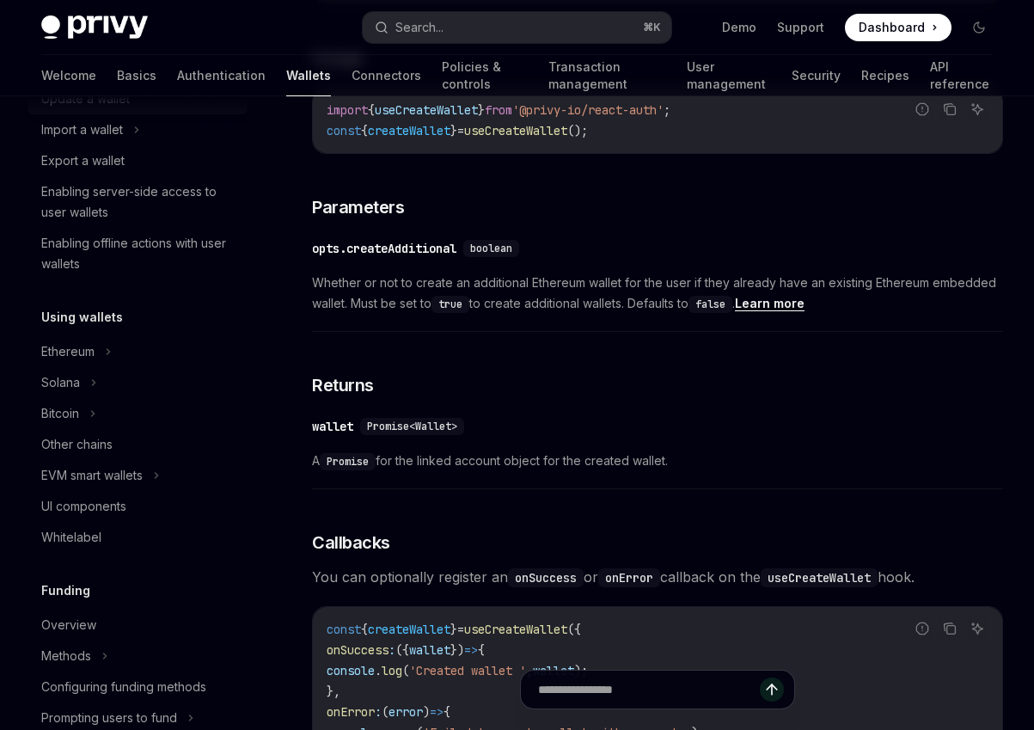
scroll to position [297, 0]
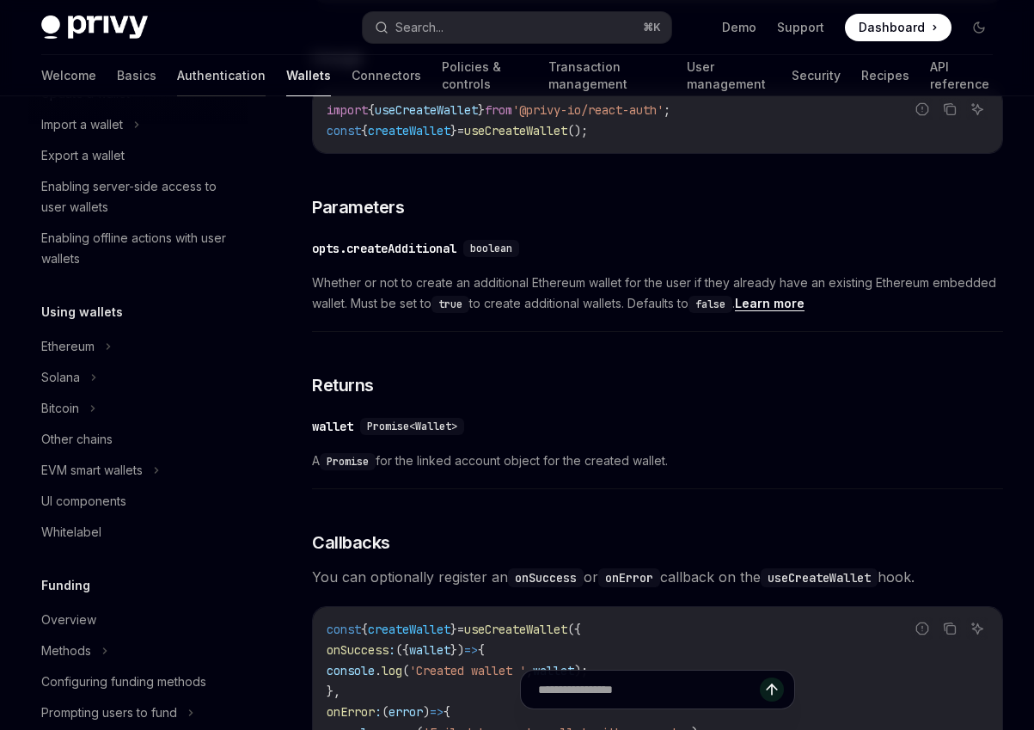
click at [177, 88] on link "Authentication" at bounding box center [221, 75] width 89 height 41
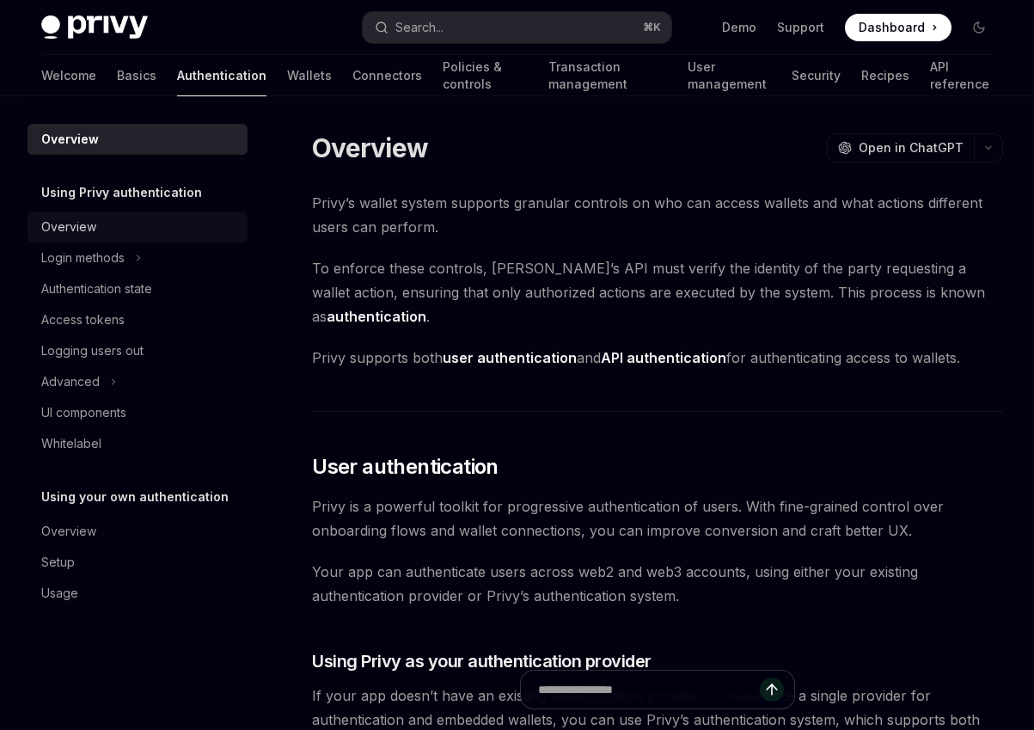
click at [113, 237] on link "Overview" at bounding box center [138, 226] width 220 height 31
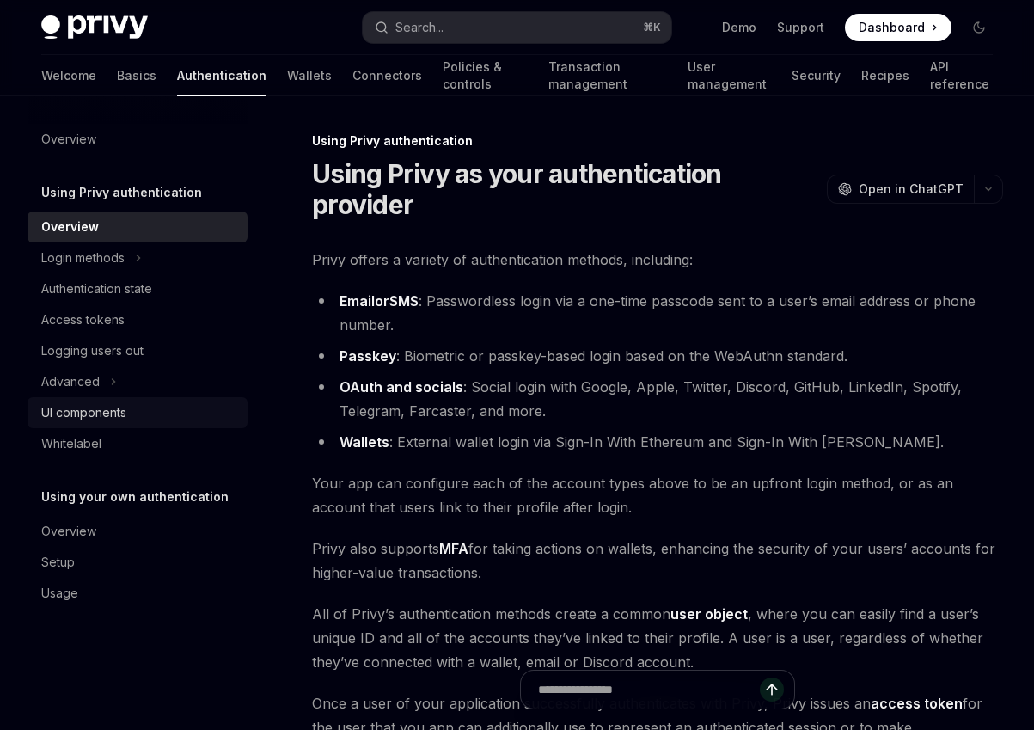
click at [124, 407] on div "UI components" at bounding box center [83, 412] width 85 height 21
type textarea "*"
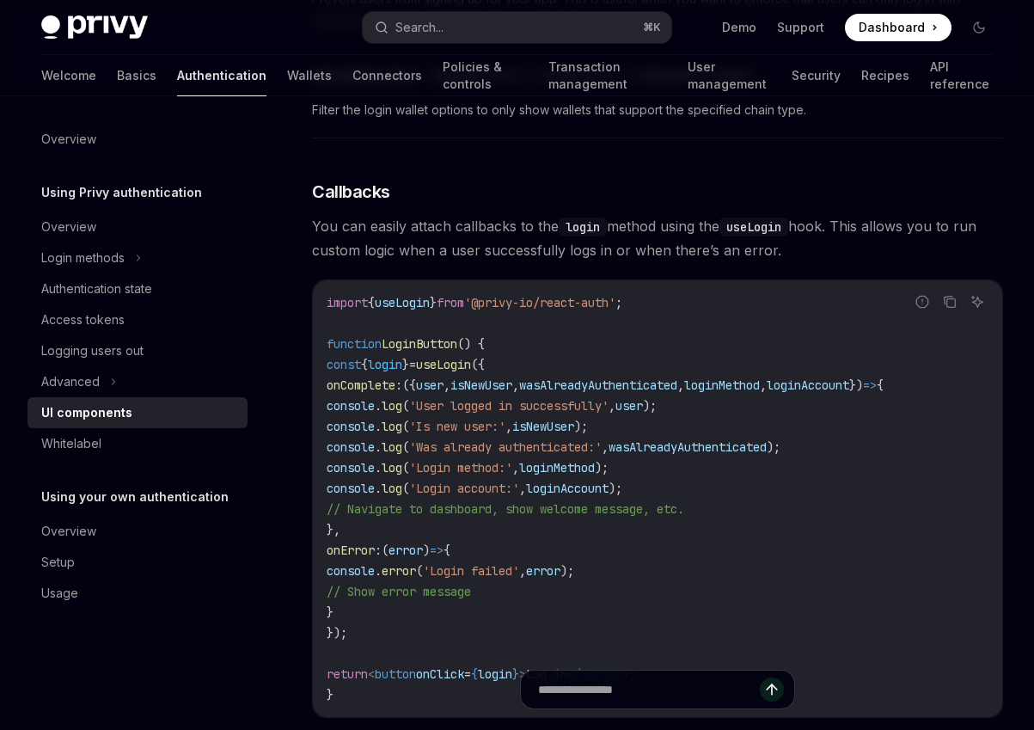
scroll to position [2020, 0]
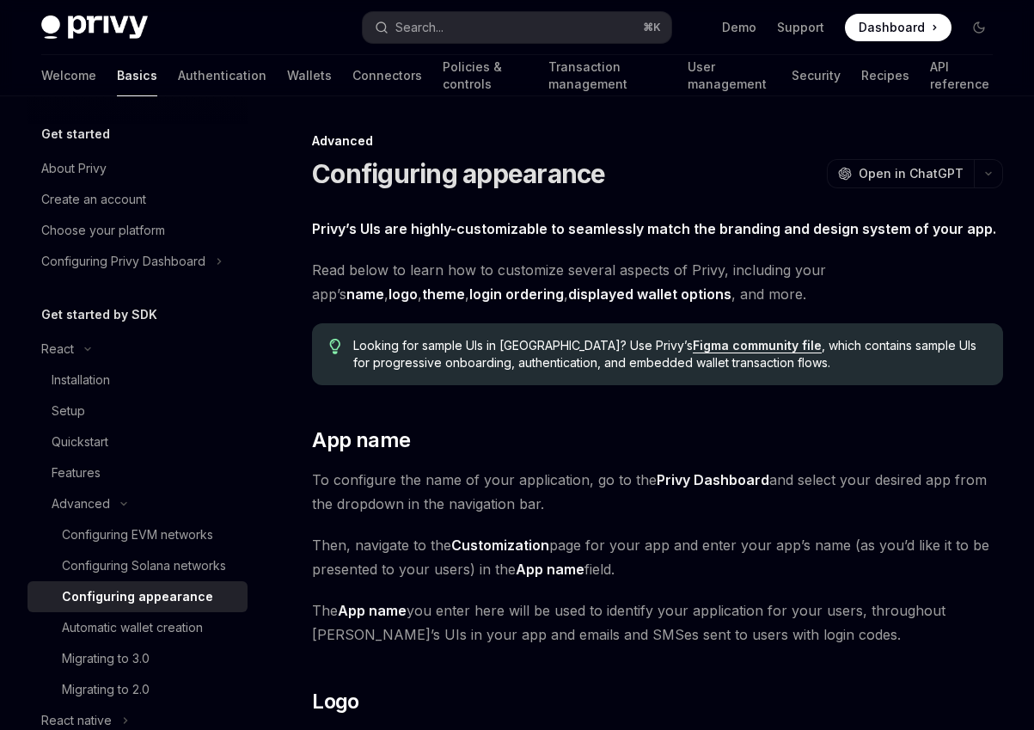
scroll to position [4321, 0]
